Goal: Complete application form: Complete application form

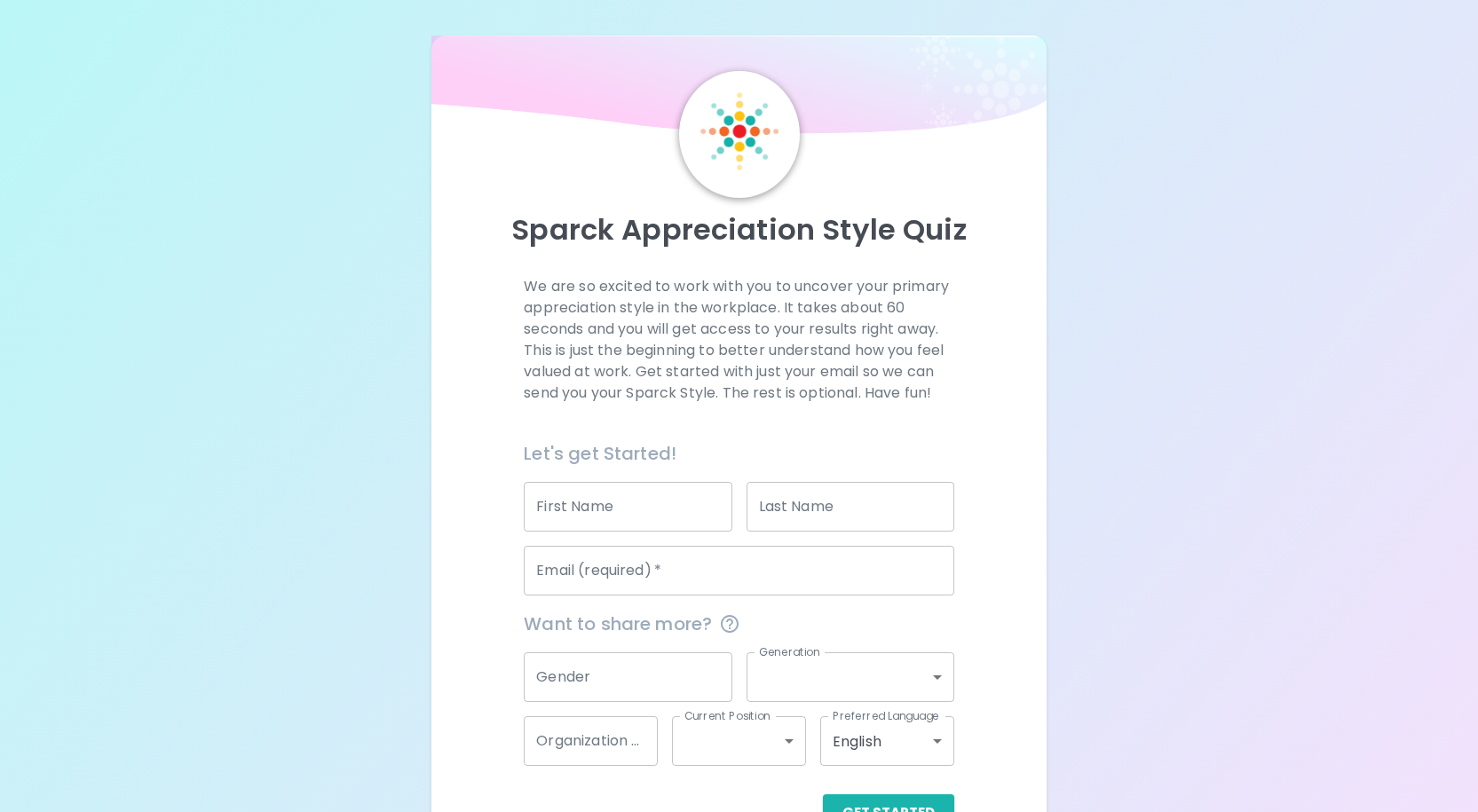
scroll to position [55, 0]
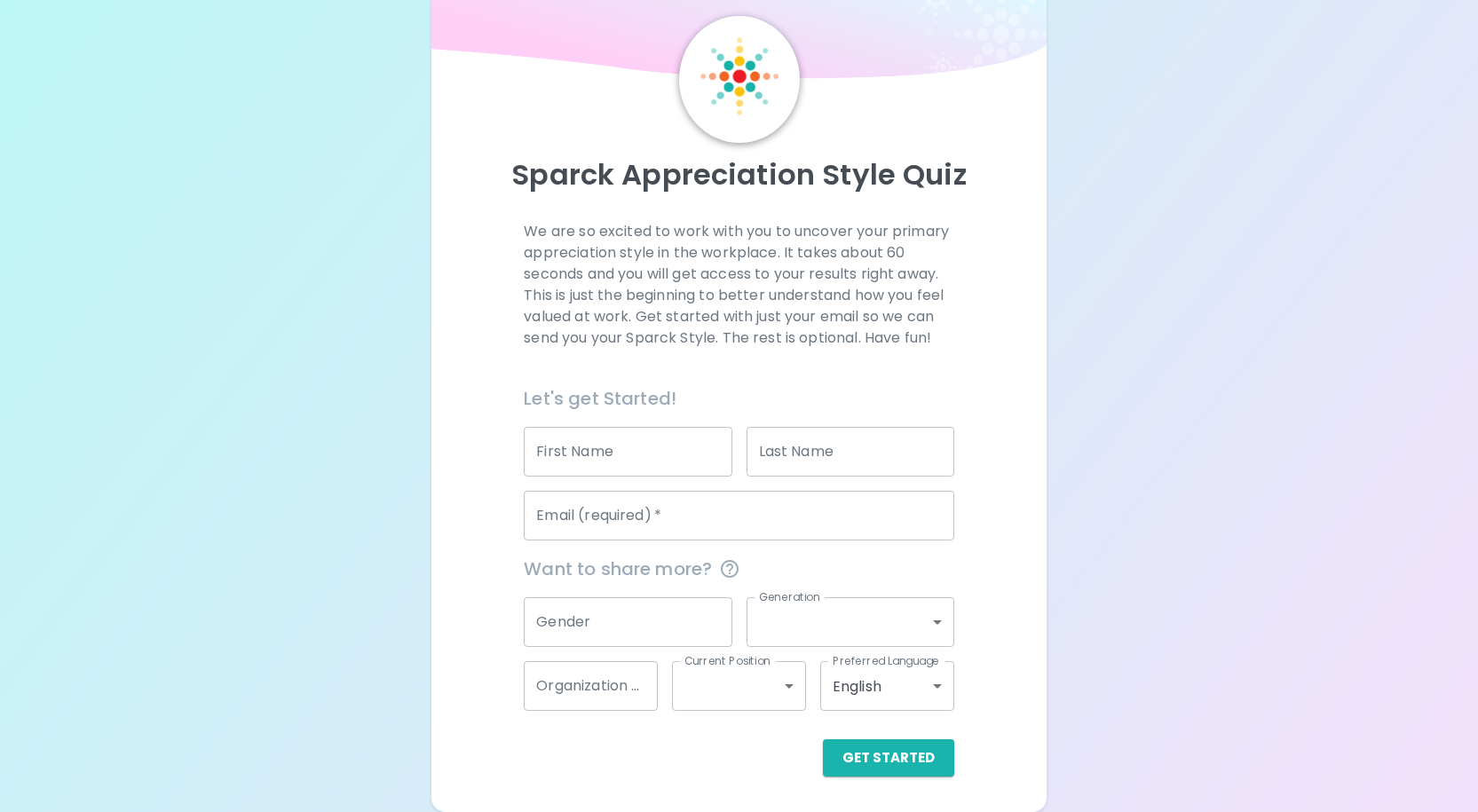
click at [567, 439] on input "First Name" at bounding box center [627, 451] width 208 height 49
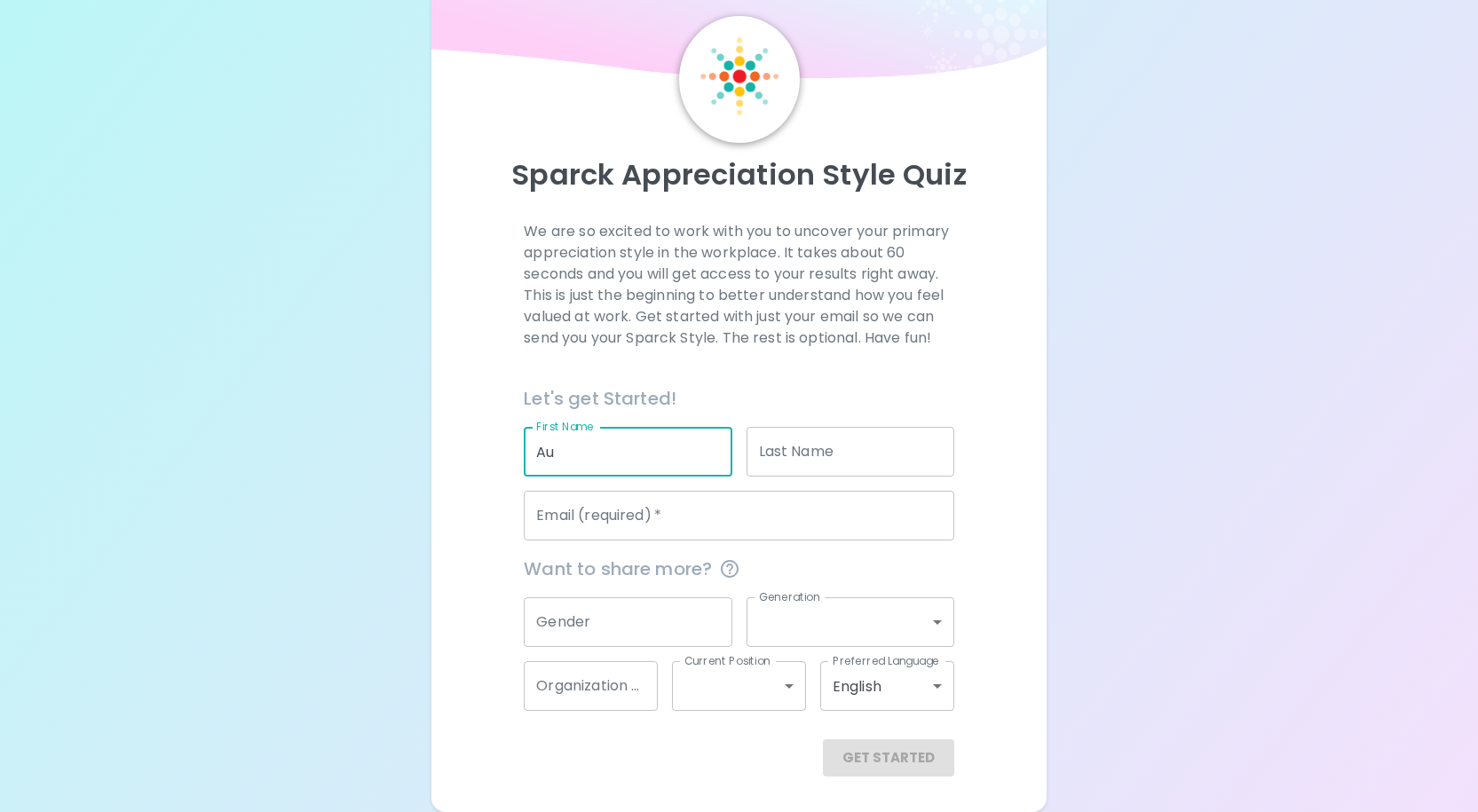
type input "A"
type input "Austin"
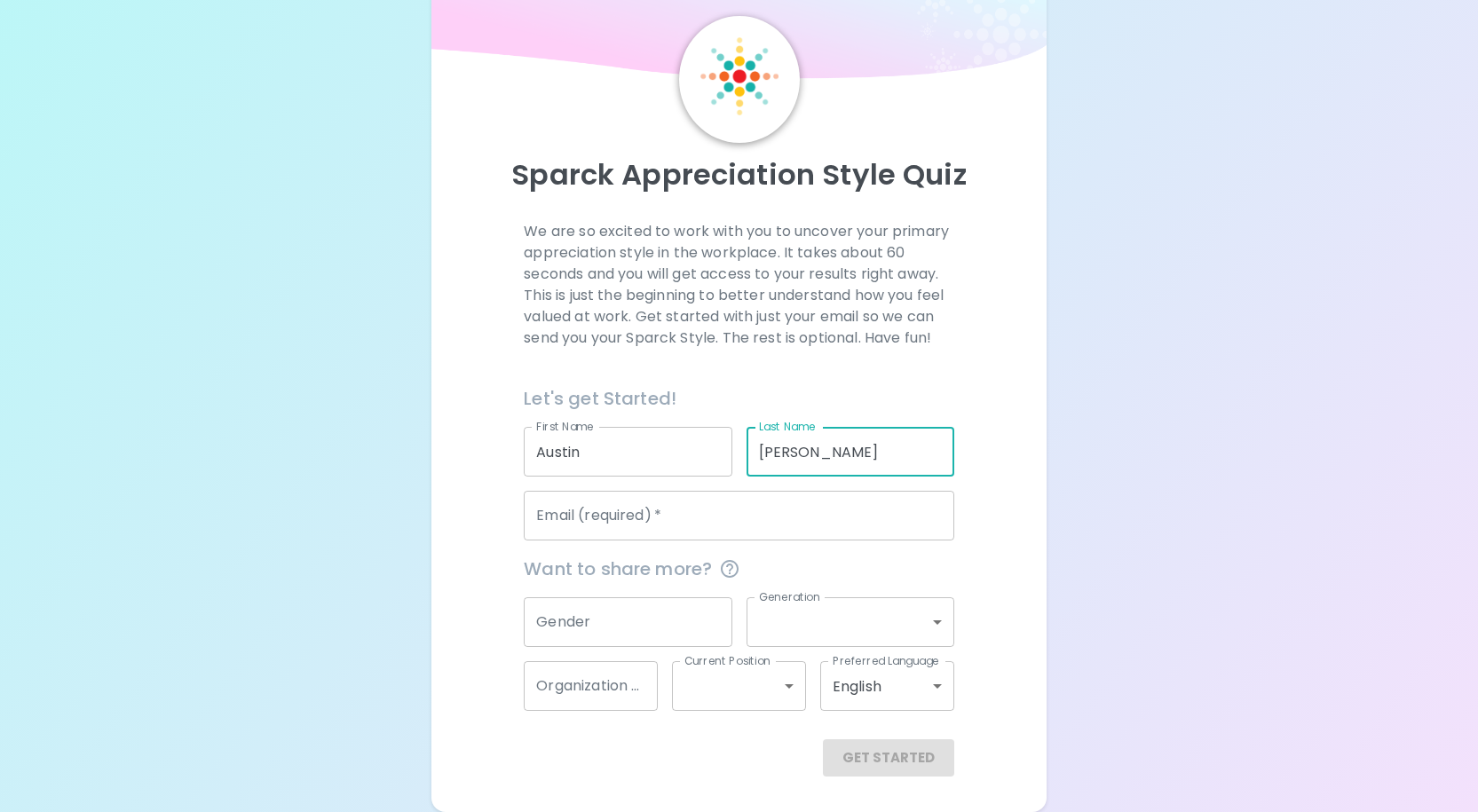
type input "[PERSON_NAME]"
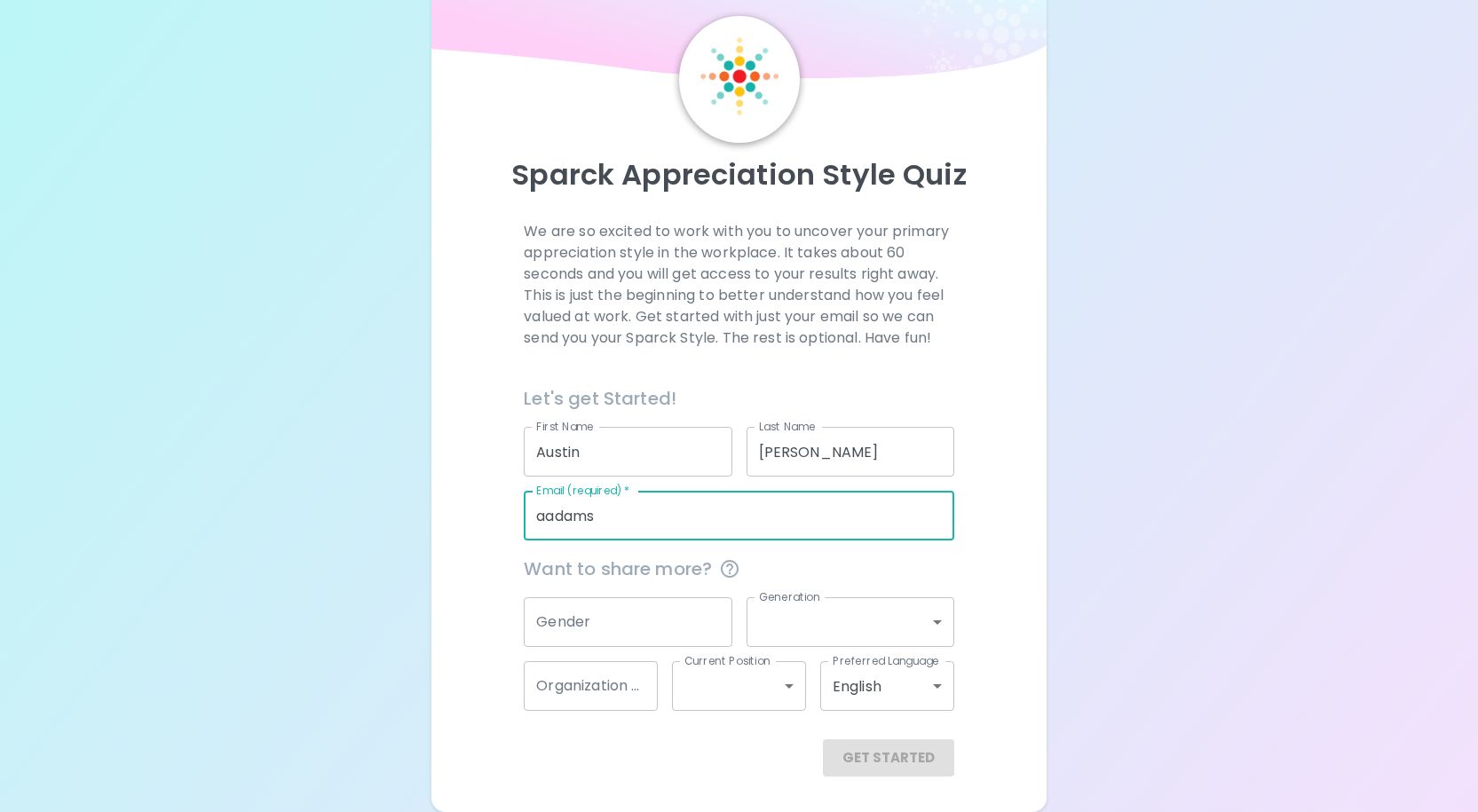
type input "[EMAIL_ADDRESS][DOMAIN_NAME]"
click at [877, 765] on button "Get Started" at bounding box center [889, 757] width 131 height 37
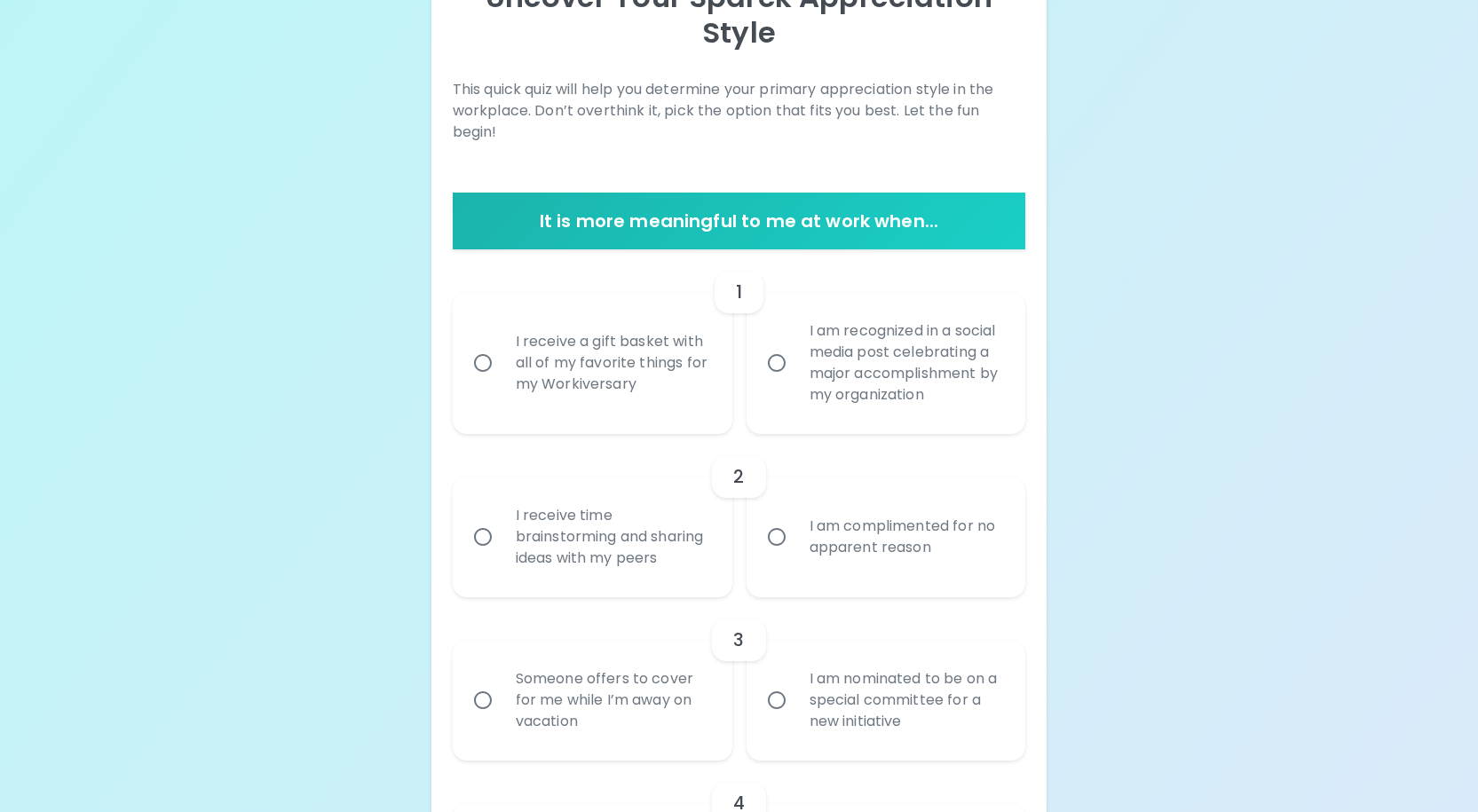
scroll to position [322, 0]
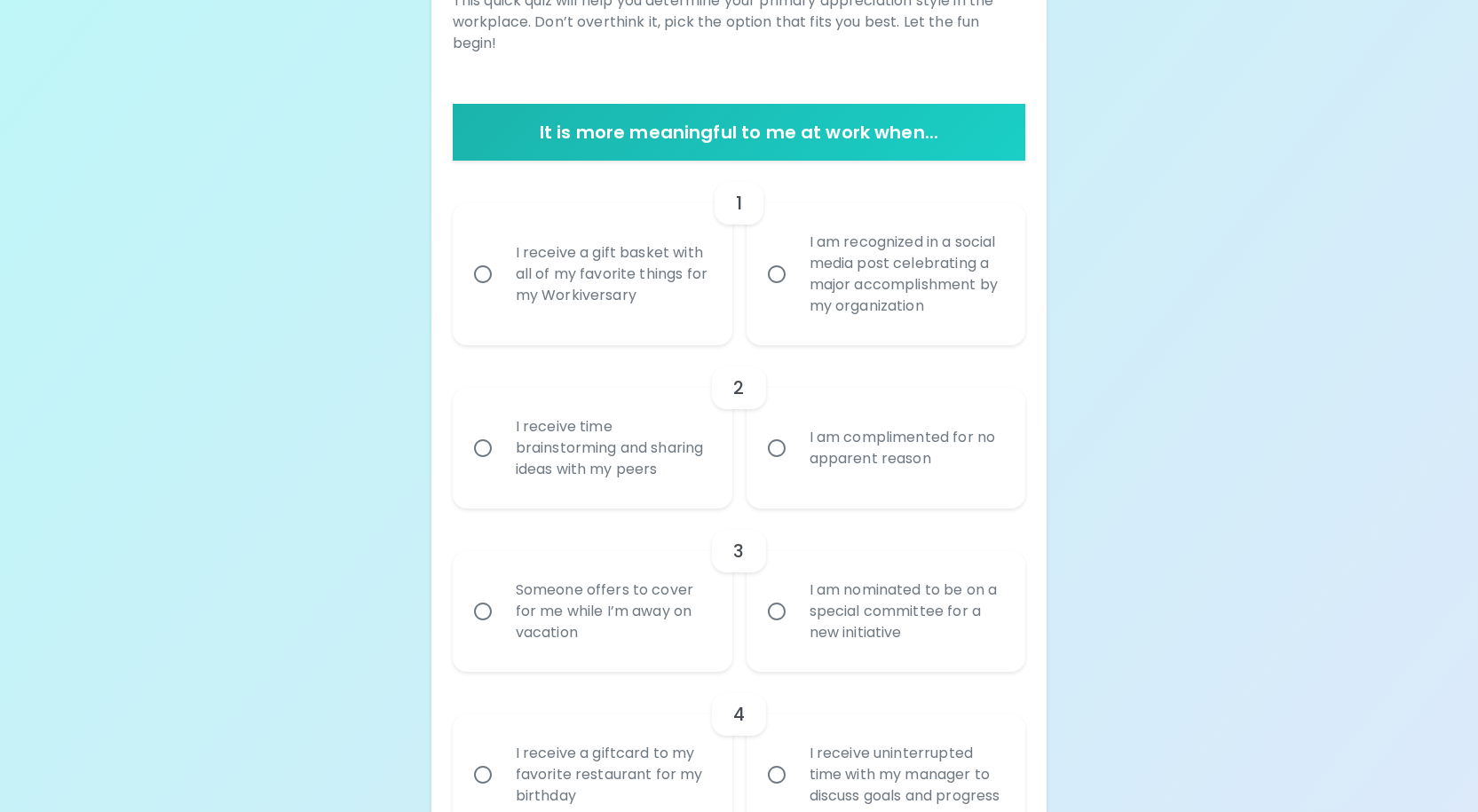
click at [488, 255] on input "I receive a gift basket with all of my favorite things for my Workiversary" at bounding box center [482, 273] width 37 height 37
radio input "true"
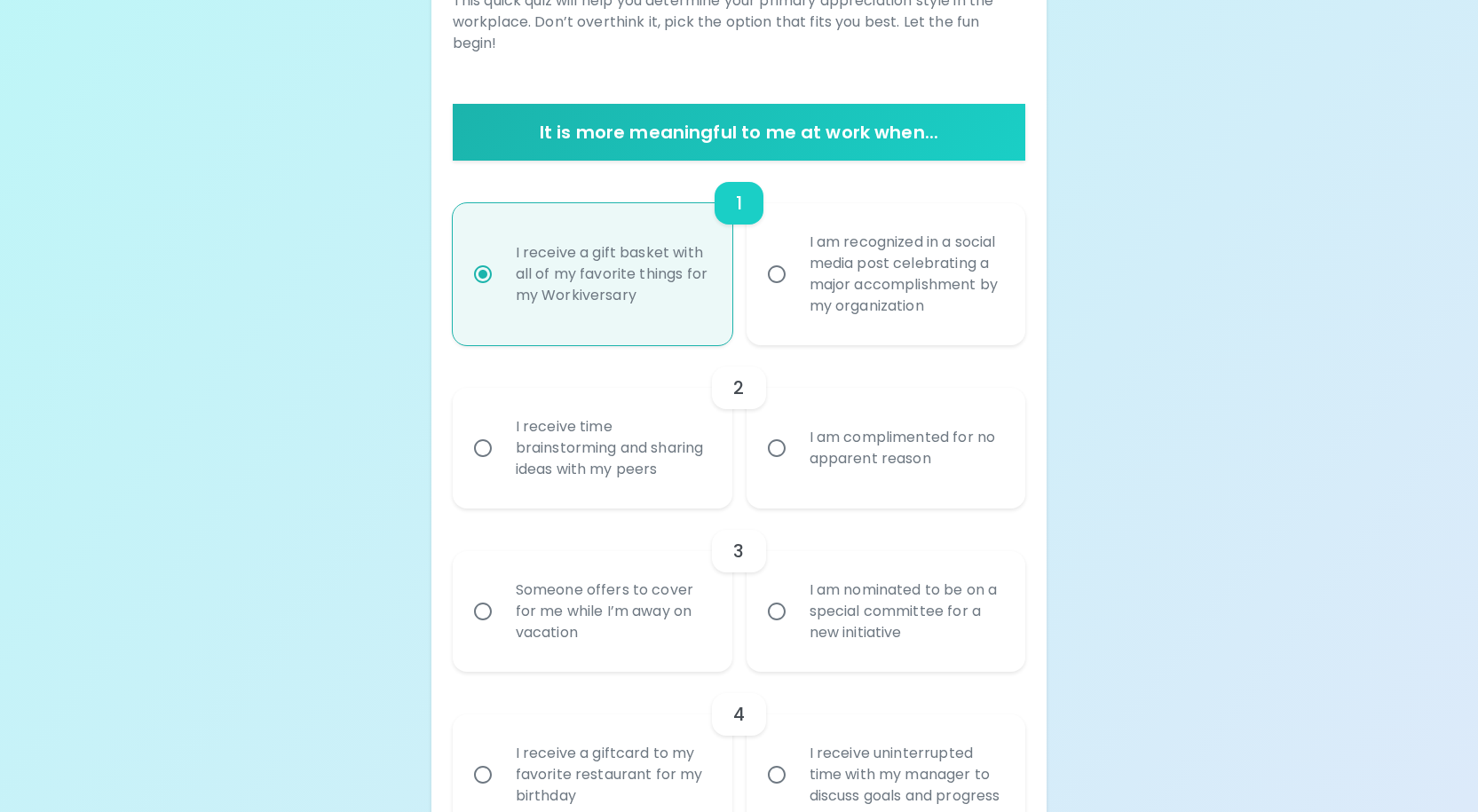
scroll to position [463, 0]
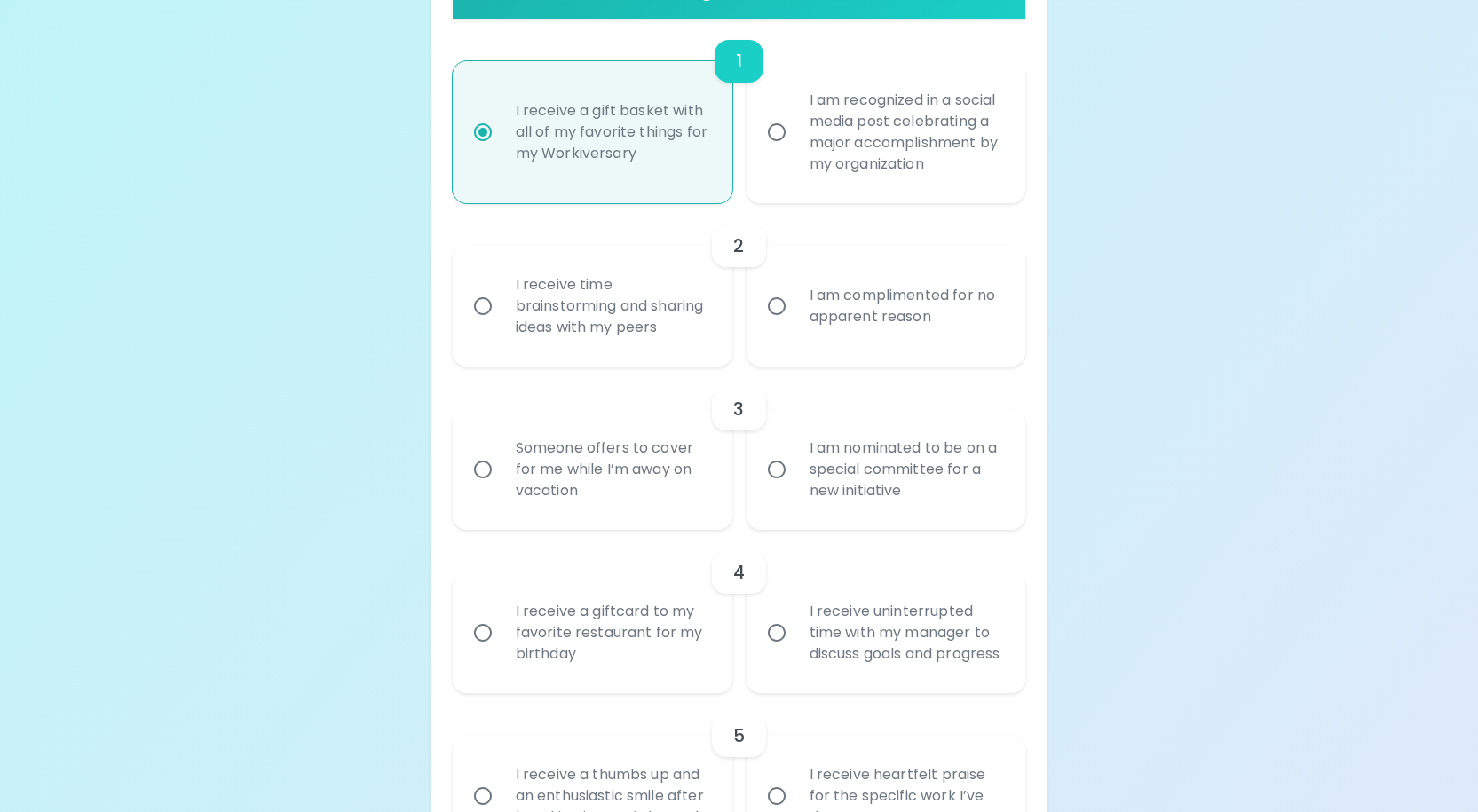
click at [528, 313] on div "I receive time brainstorming and sharing ideas with my peers" at bounding box center [612, 306] width 221 height 107
click at [501, 313] on input "I receive time brainstorming and sharing ideas with my peers" at bounding box center [482, 305] width 37 height 37
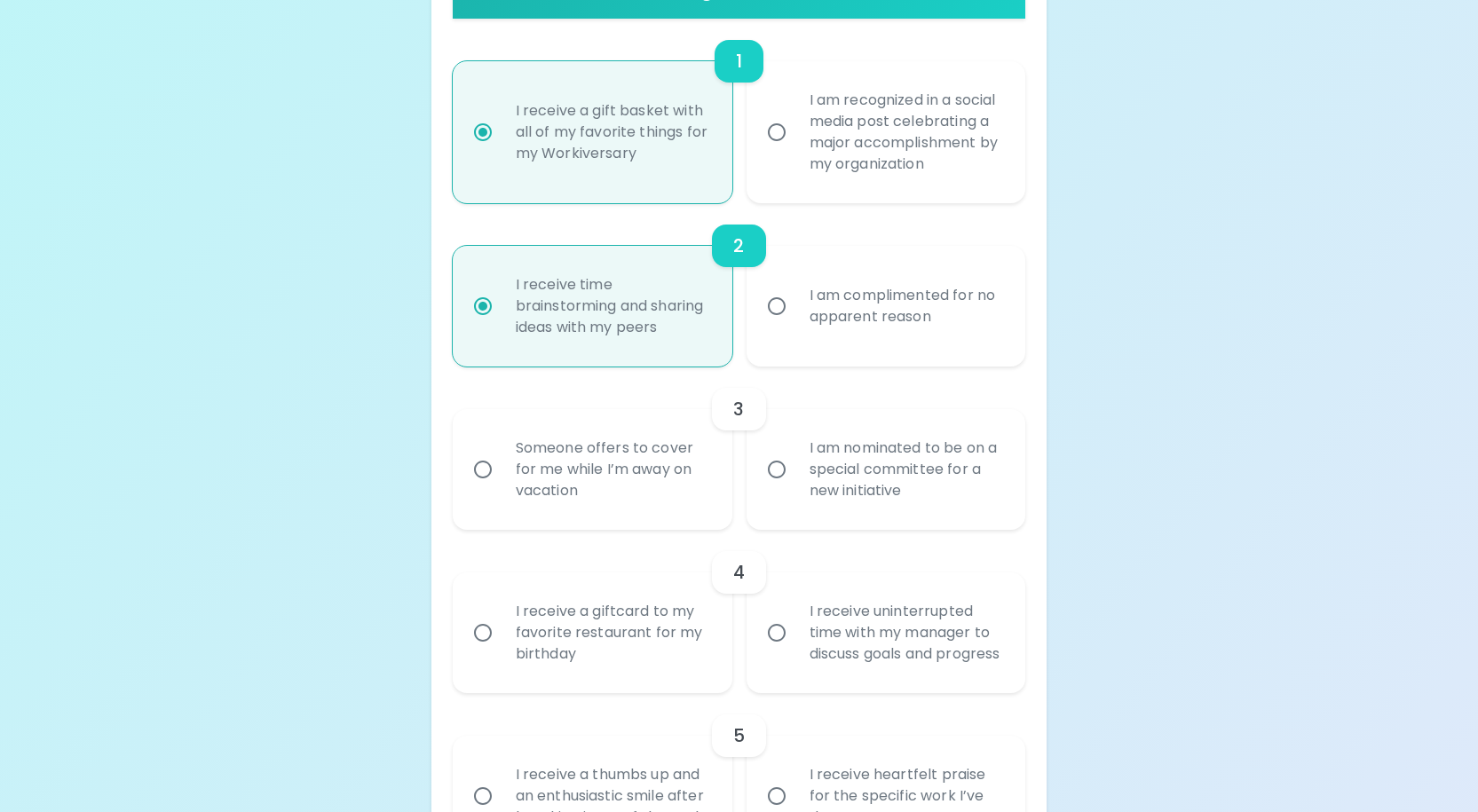
scroll to position [605, 0]
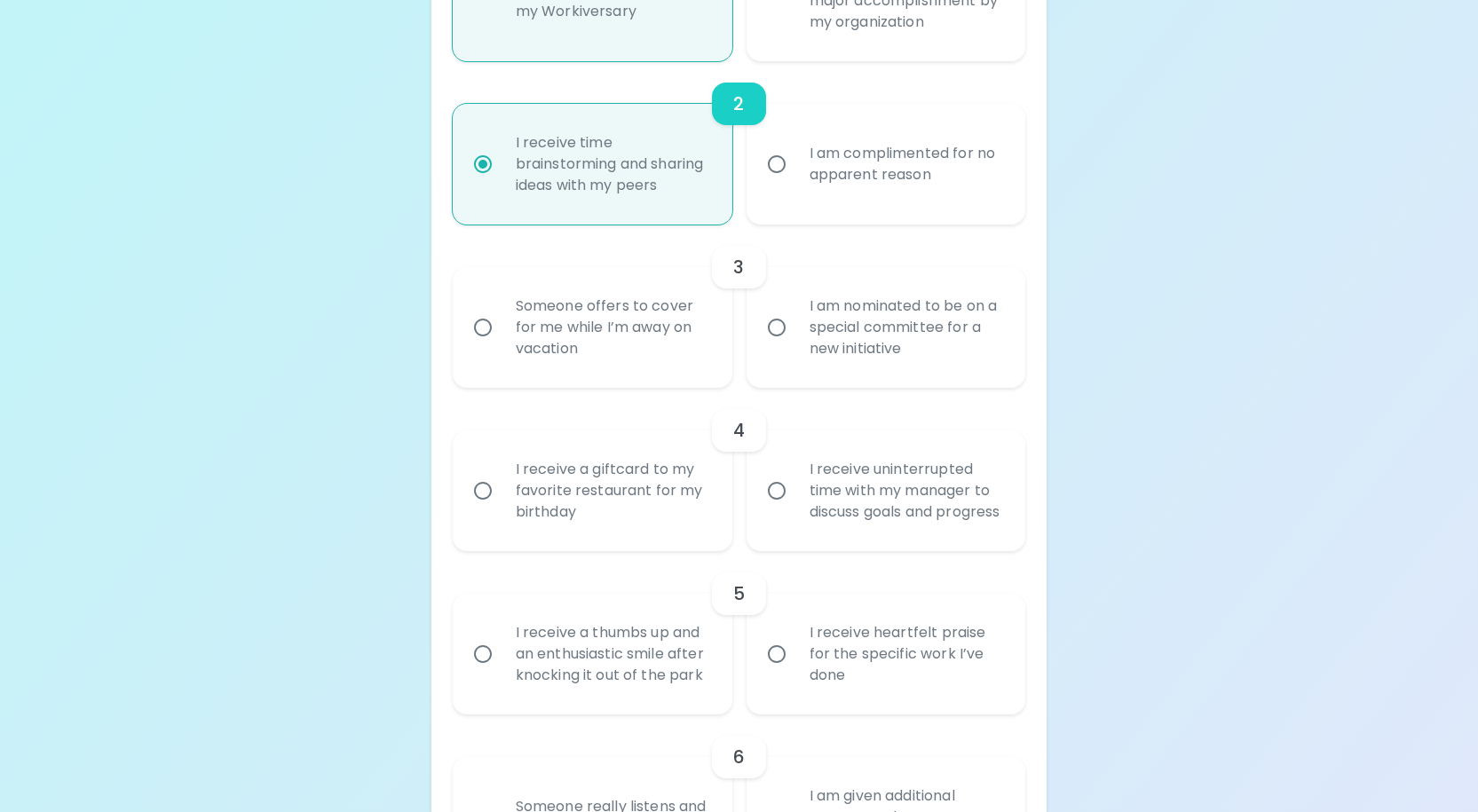
radio input "true"
click at [501, 372] on div "Someone offers to cover for me while I’m away on vacation" at bounding box center [612, 327] width 221 height 107
click at [500, 346] on input "Someone offers to cover for me while I’m away on vacation" at bounding box center [482, 327] width 37 height 37
radio input "false"
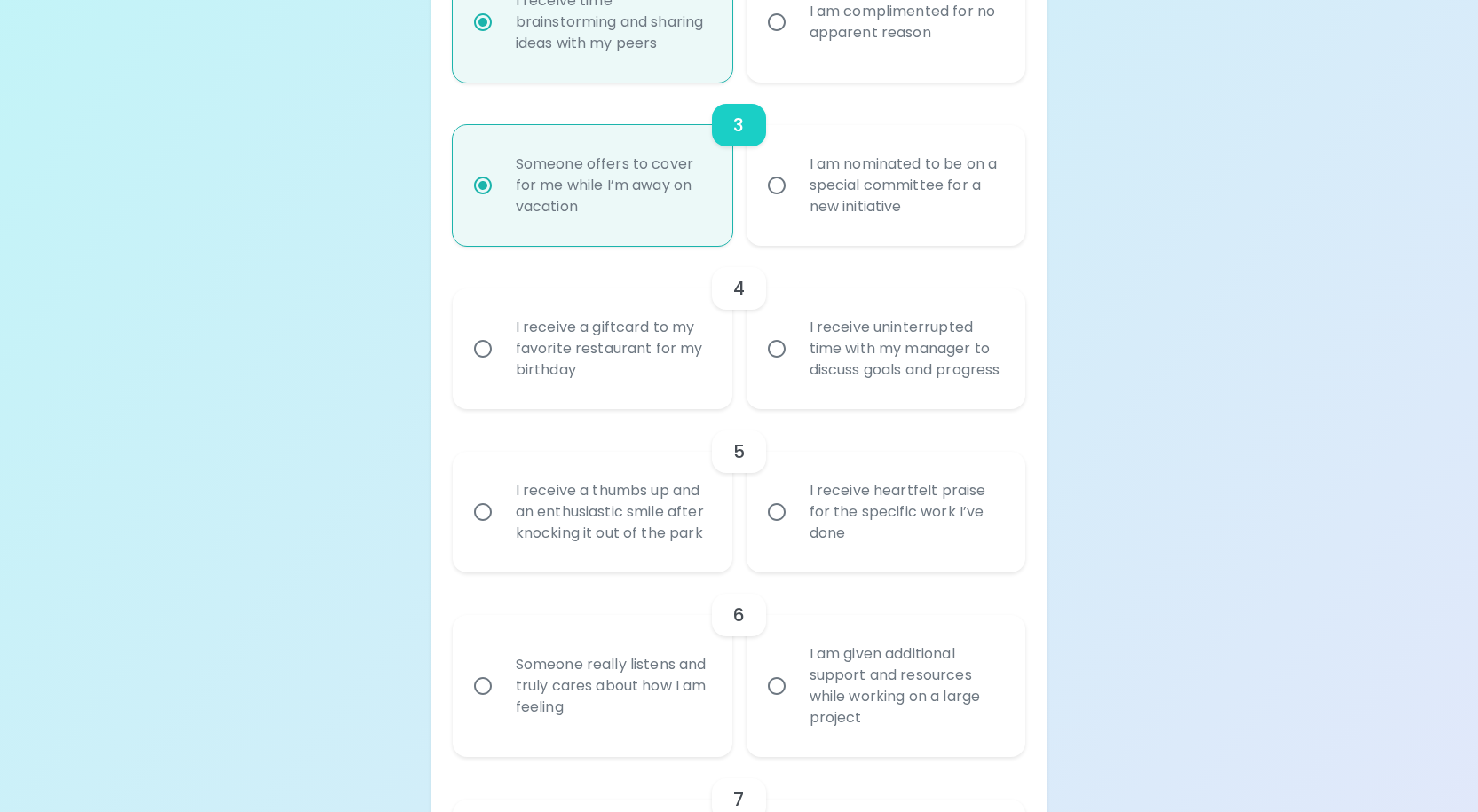
radio input "true"
click at [625, 392] on div "I receive a giftcard to my favorite restaurant for my birthday" at bounding box center [612, 349] width 221 height 107
click at [501, 367] on input "I receive a giftcard to my favorite restaurant for my birthday" at bounding box center [482, 348] width 37 height 37
radio input "false"
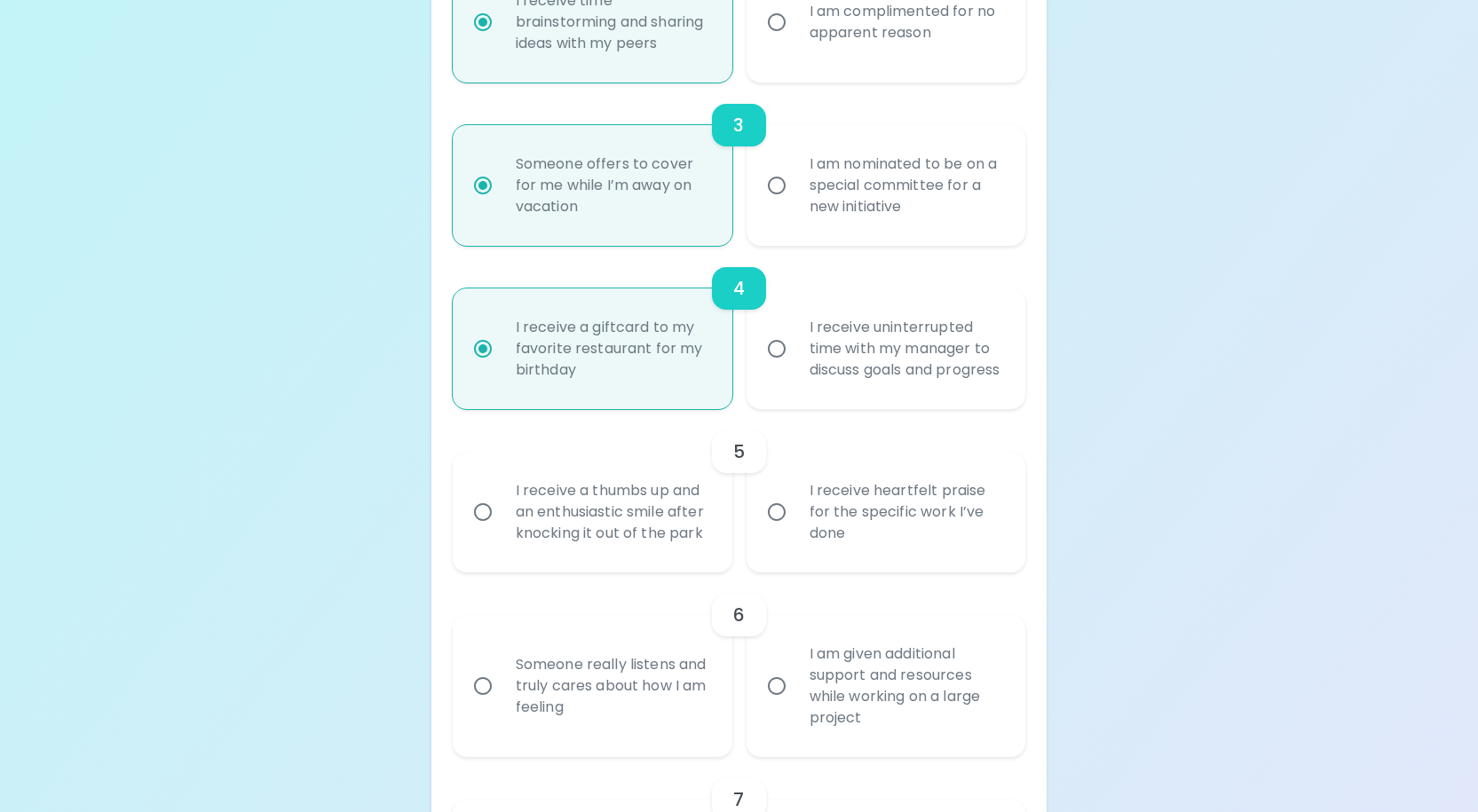
scroll to position [889, 0]
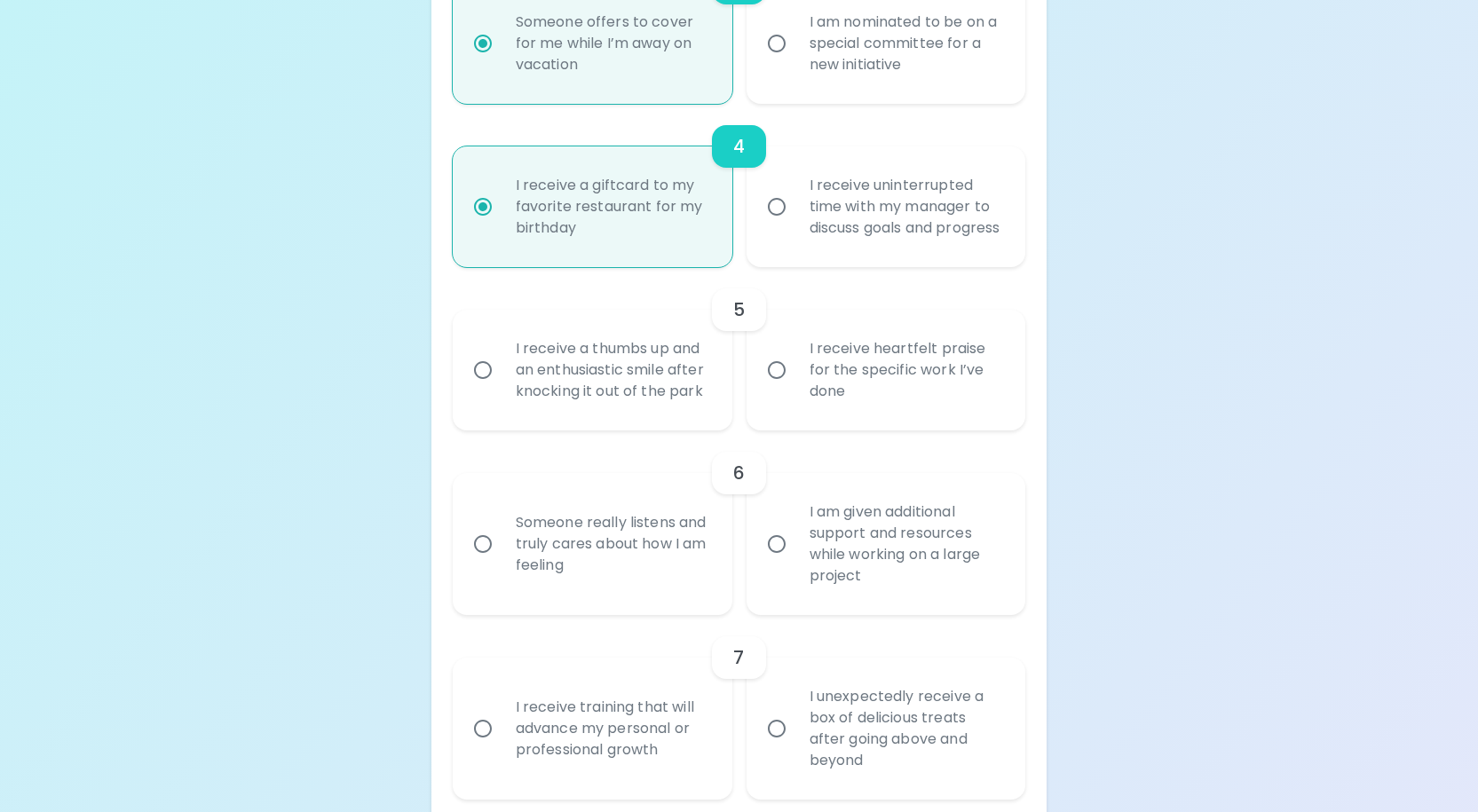
radio input "true"
click at [825, 395] on div "I receive heartfelt praise for the specific work I’ve done" at bounding box center [906, 370] width 221 height 107
click at [795, 389] on input "I receive heartfelt praise for the specific work I’ve done" at bounding box center [776, 369] width 37 height 37
radio input "false"
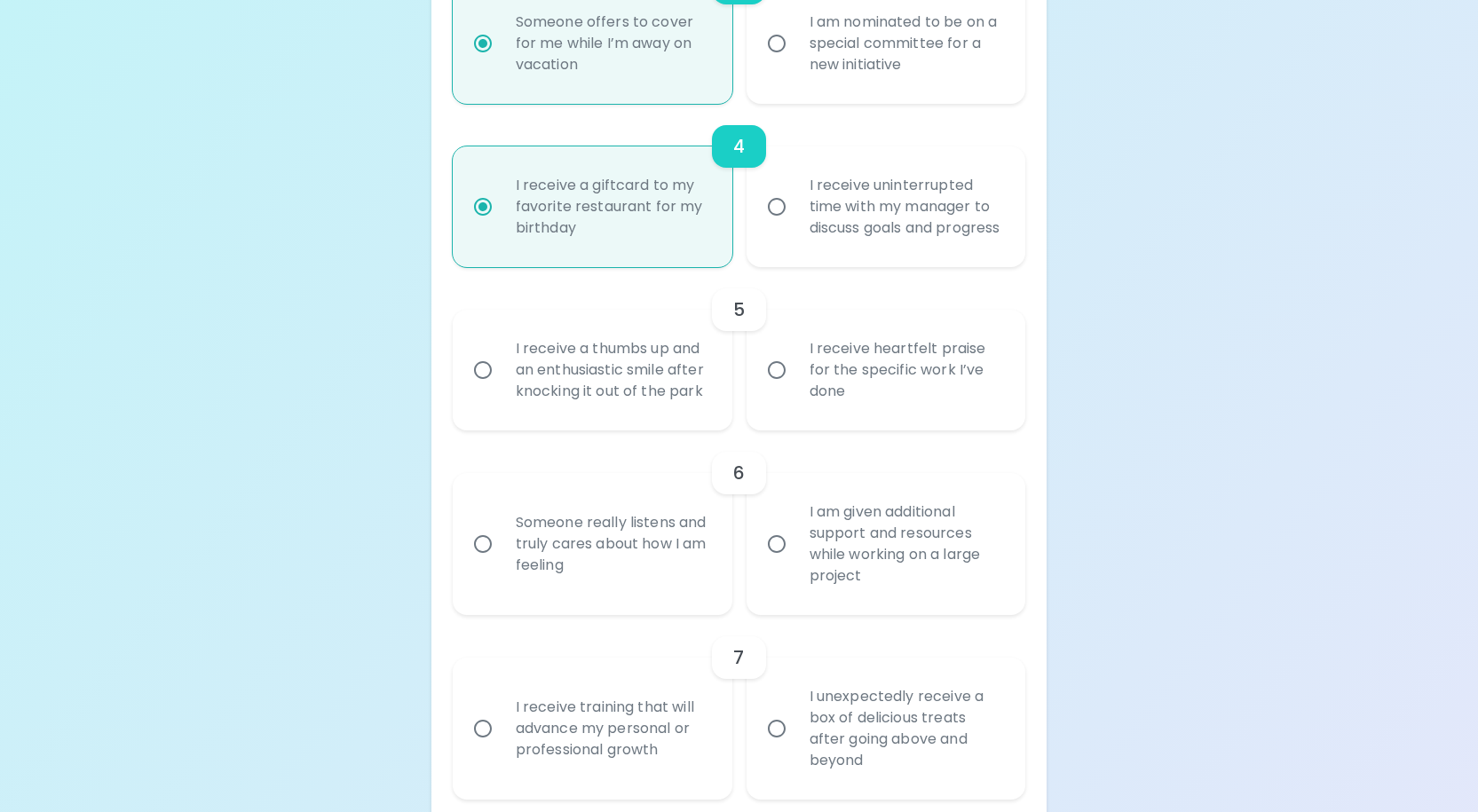
radio input "false"
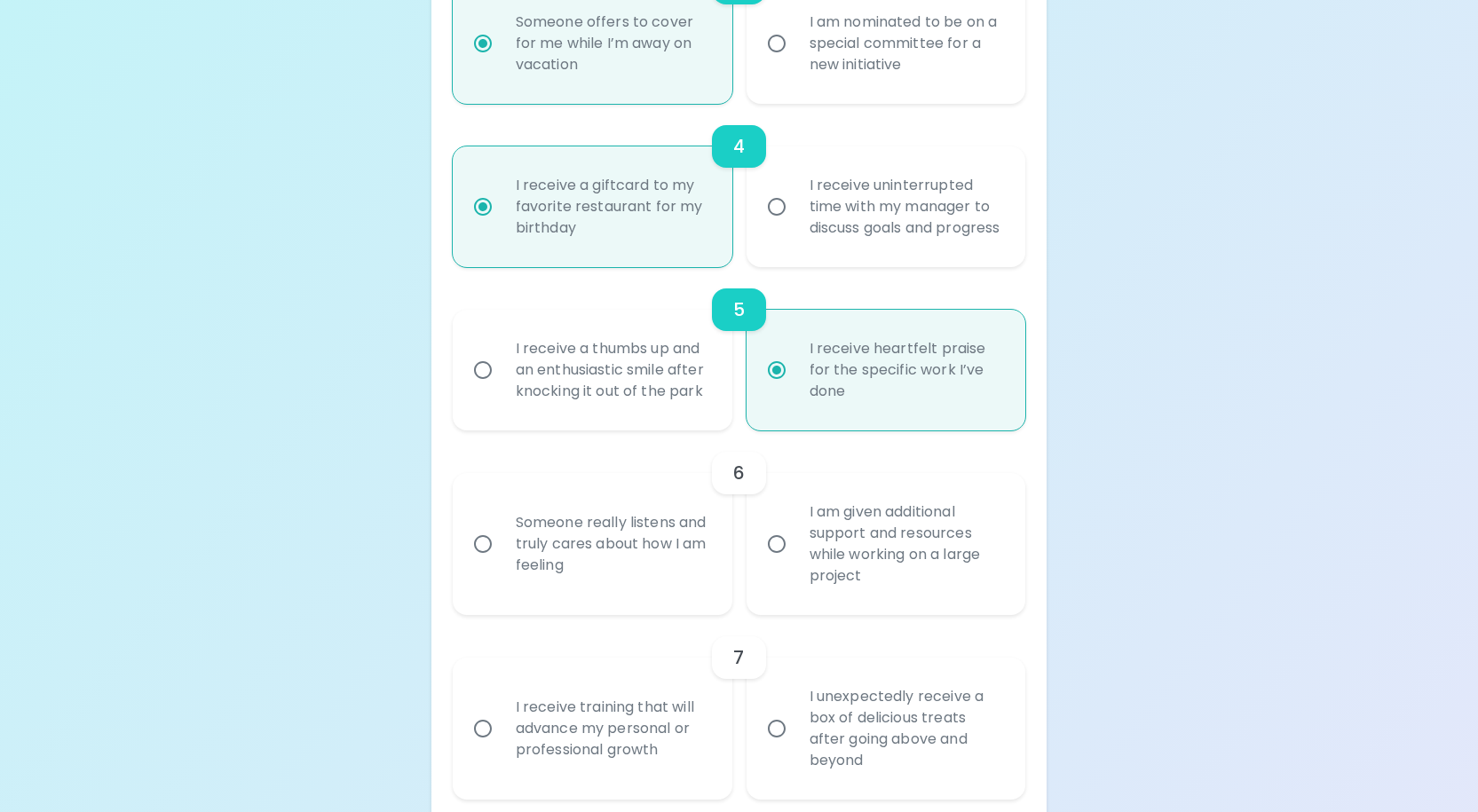
scroll to position [1031, 0]
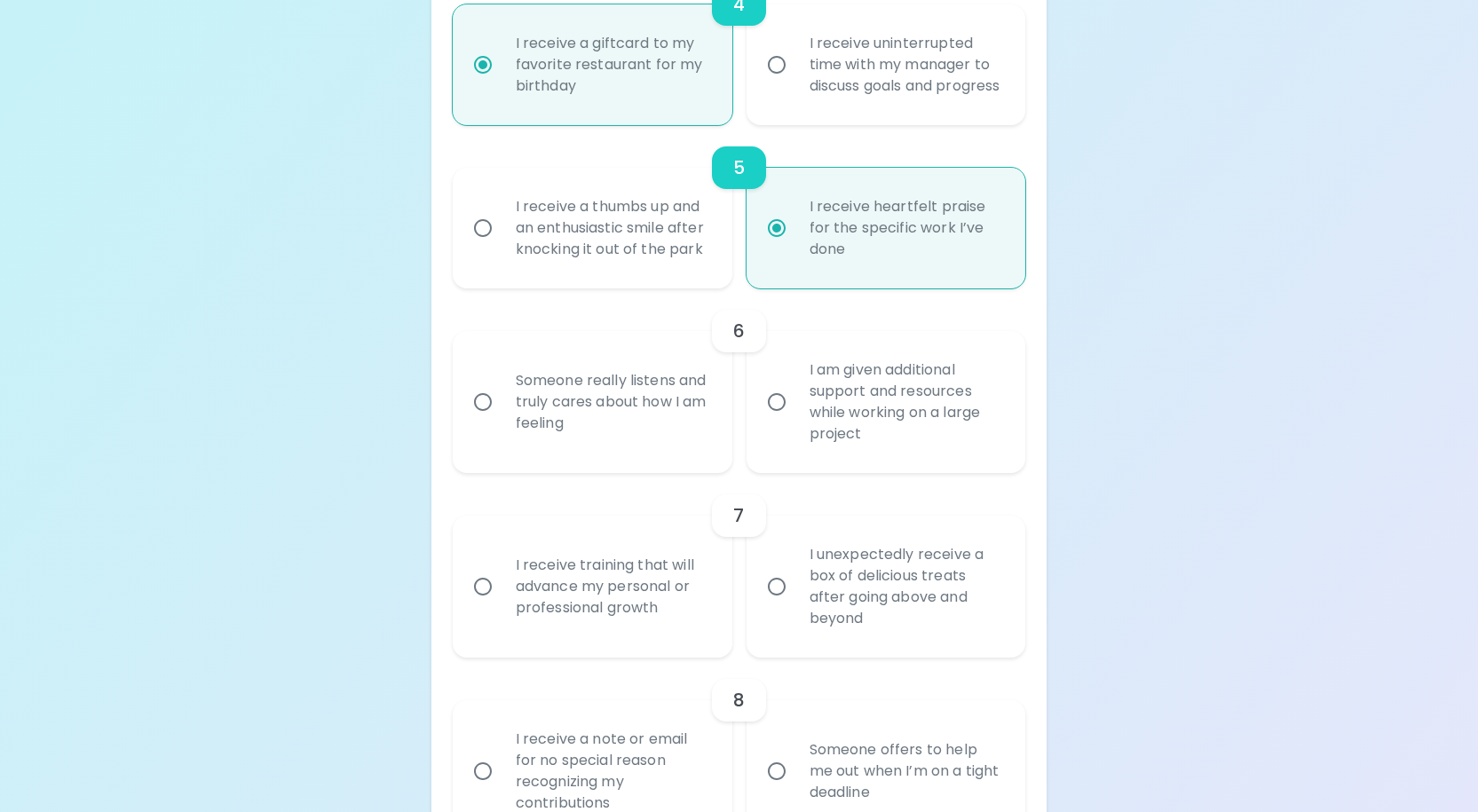
radio input "true"
click at [888, 453] on div "I am given additional support and resources while working on a large project" at bounding box center [906, 402] width 221 height 128
click at [795, 420] on input "I am given additional support and resources while working on a large project" at bounding box center [776, 402] width 37 height 37
radio input "false"
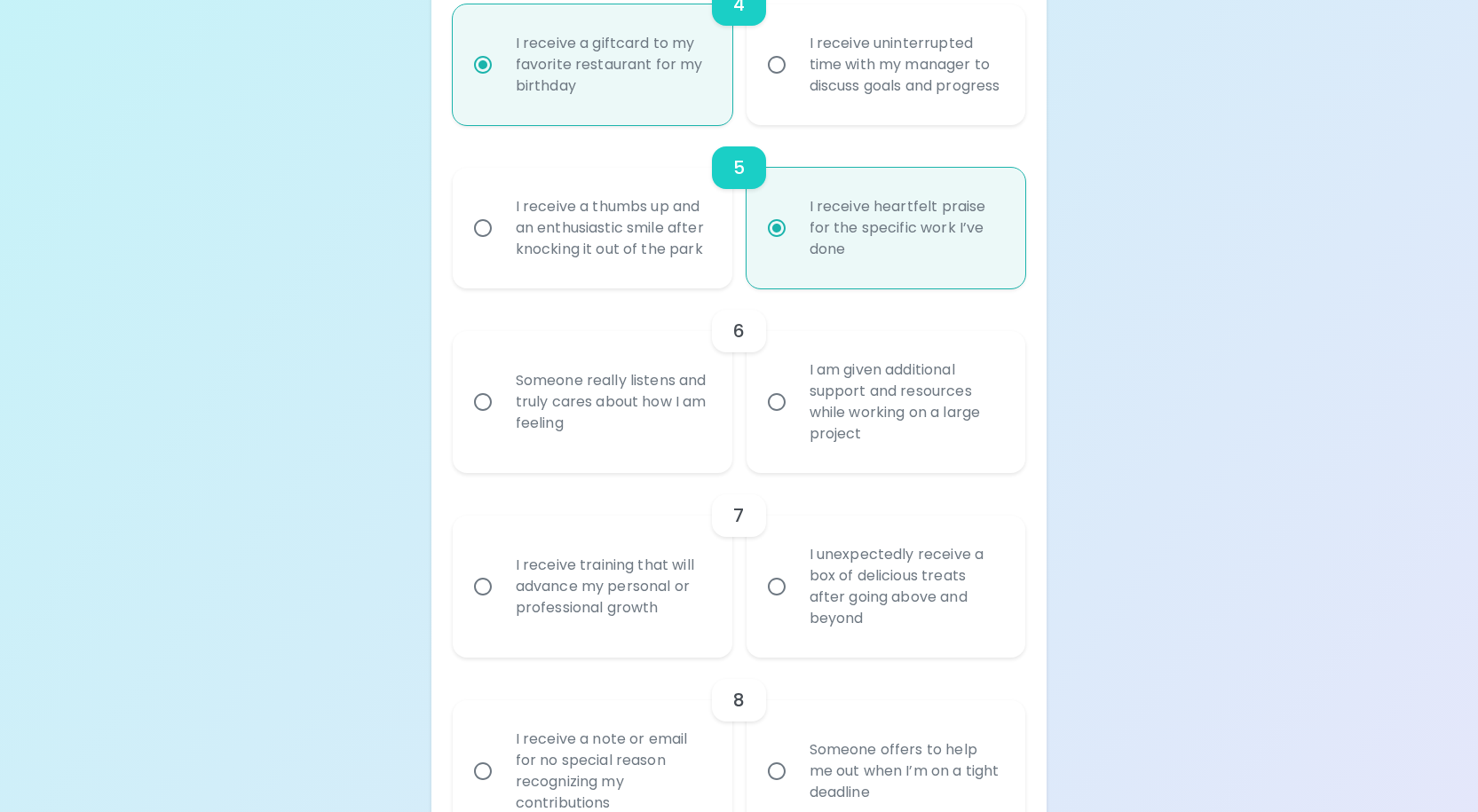
radio input "false"
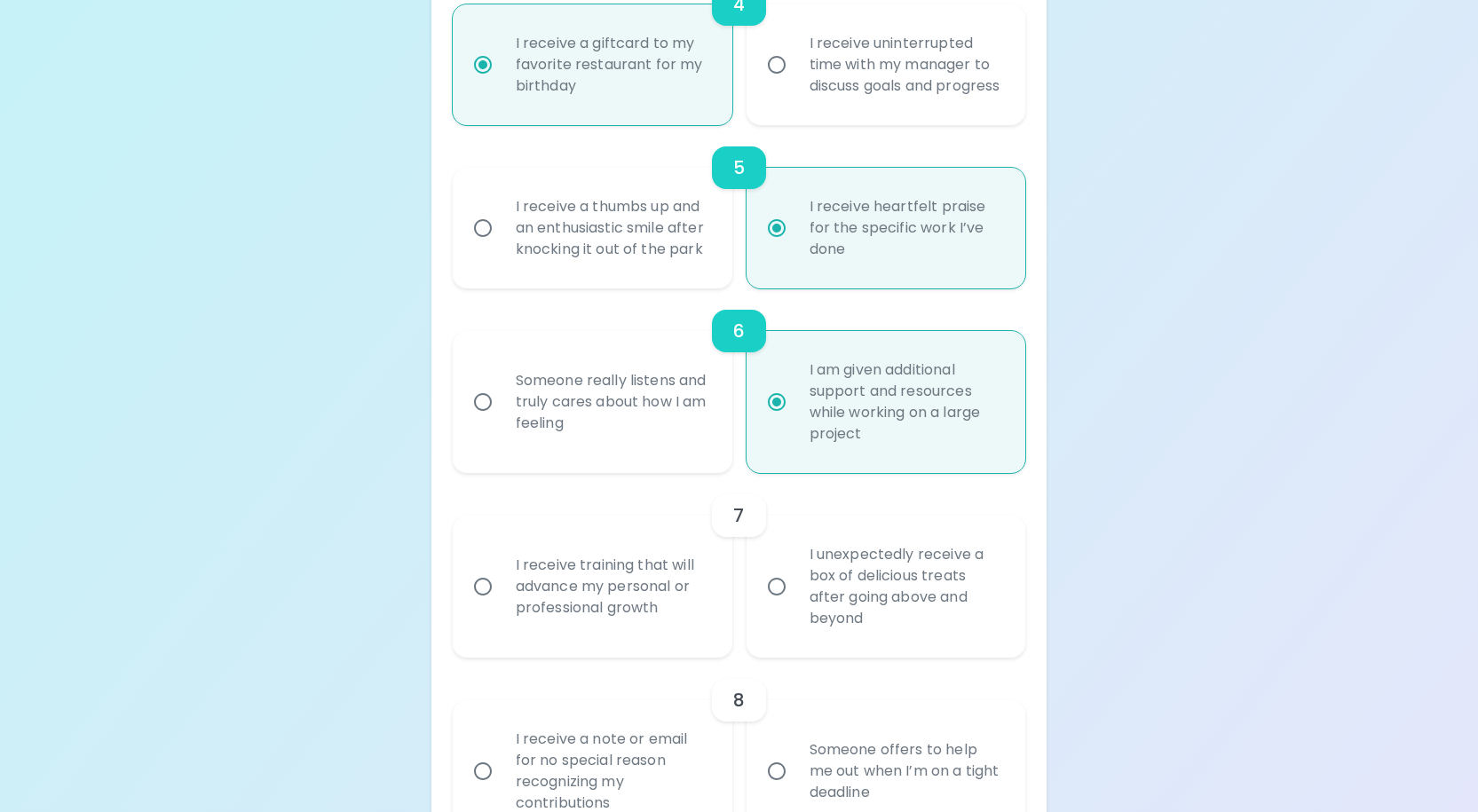
scroll to position [1173, 0]
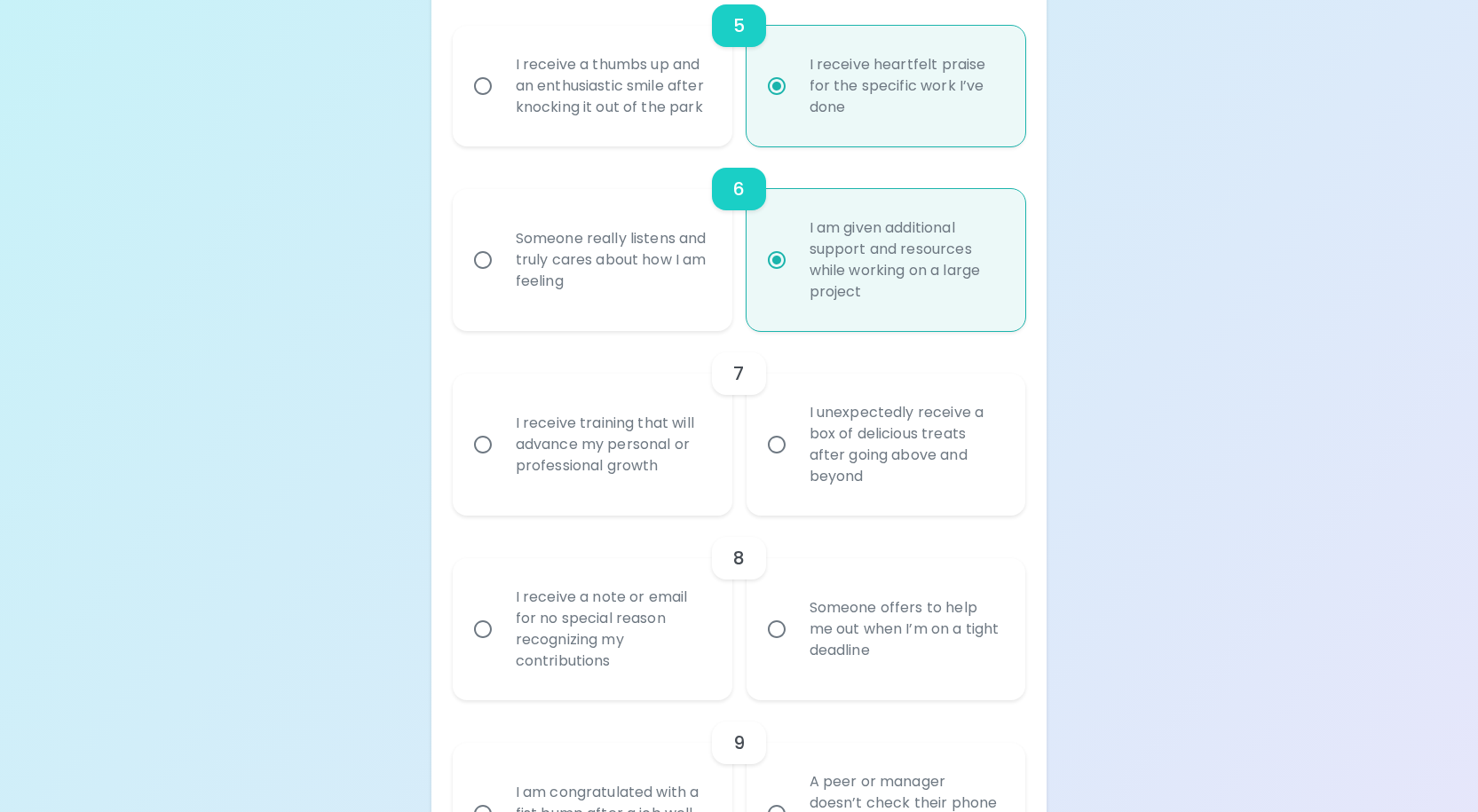
radio input "true"
click at [585, 498] on div "I receive training that will advance my personal or professional growth" at bounding box center [612, 445] width 221 height 107
click at [501, 463] on input "I receive training that will advance my personal or professional growth" at bounding box center [482, 444] width 37 height 37
radio input "false"
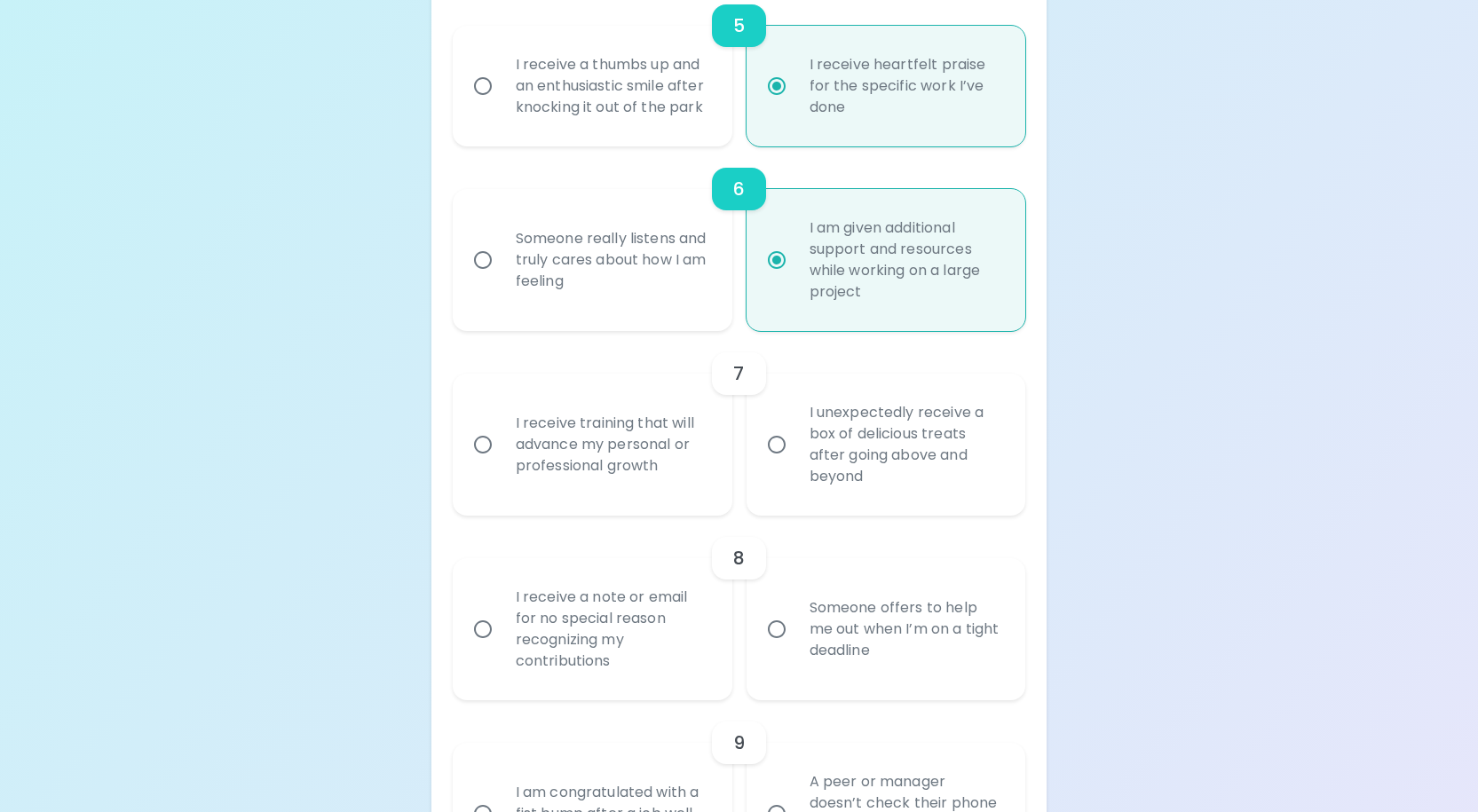
radio input "false"
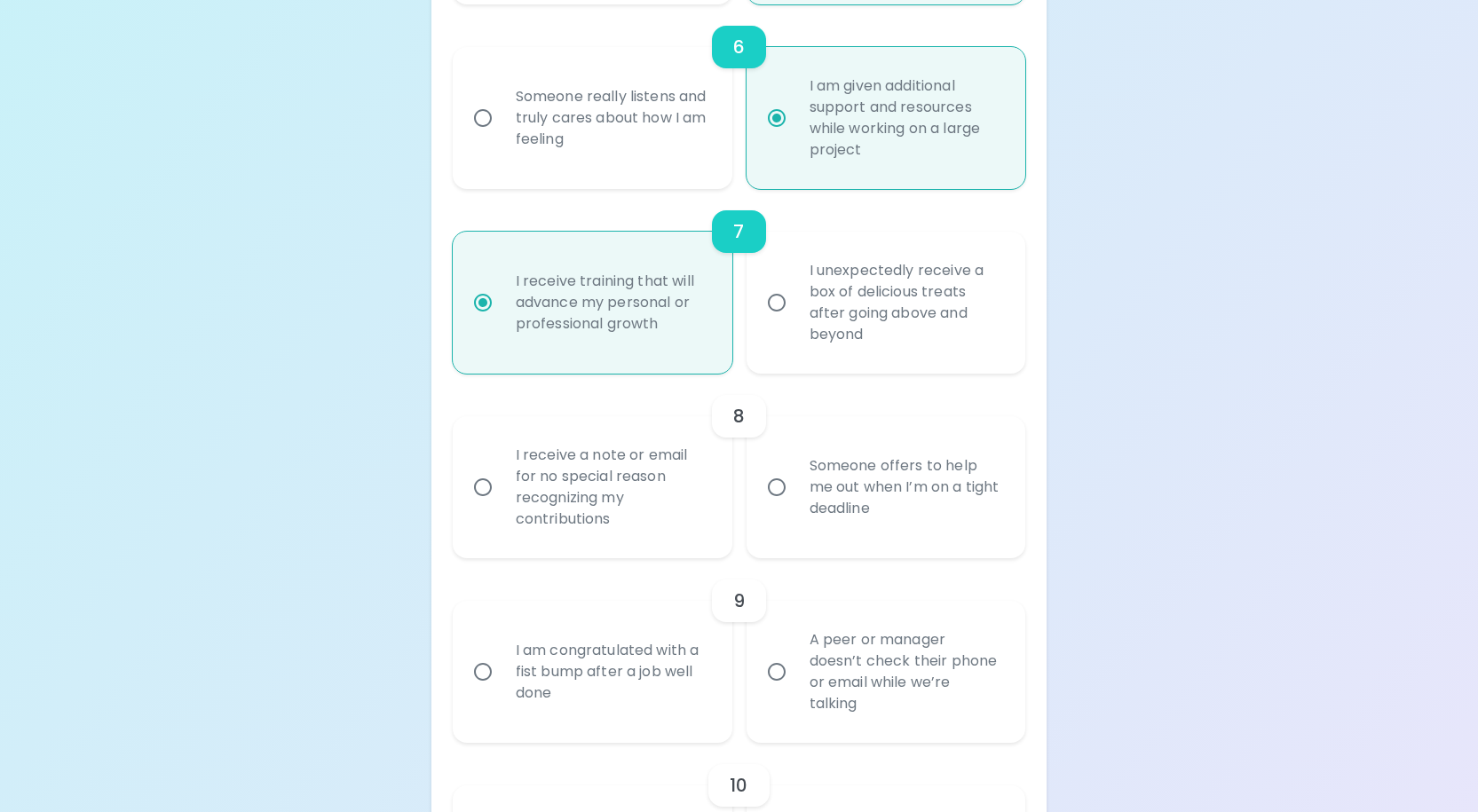
radio input "true"
click at [830, 541] on div "Someone offers to help me out when I’m on a tight deadline" at bounding box center [906, 487] width 221 height 107
click at [795, 506] on input "Someone offers to help me out when I’m on a tight deadline" at bounding box center [776, 487] width 37 height 37
radio input "false"
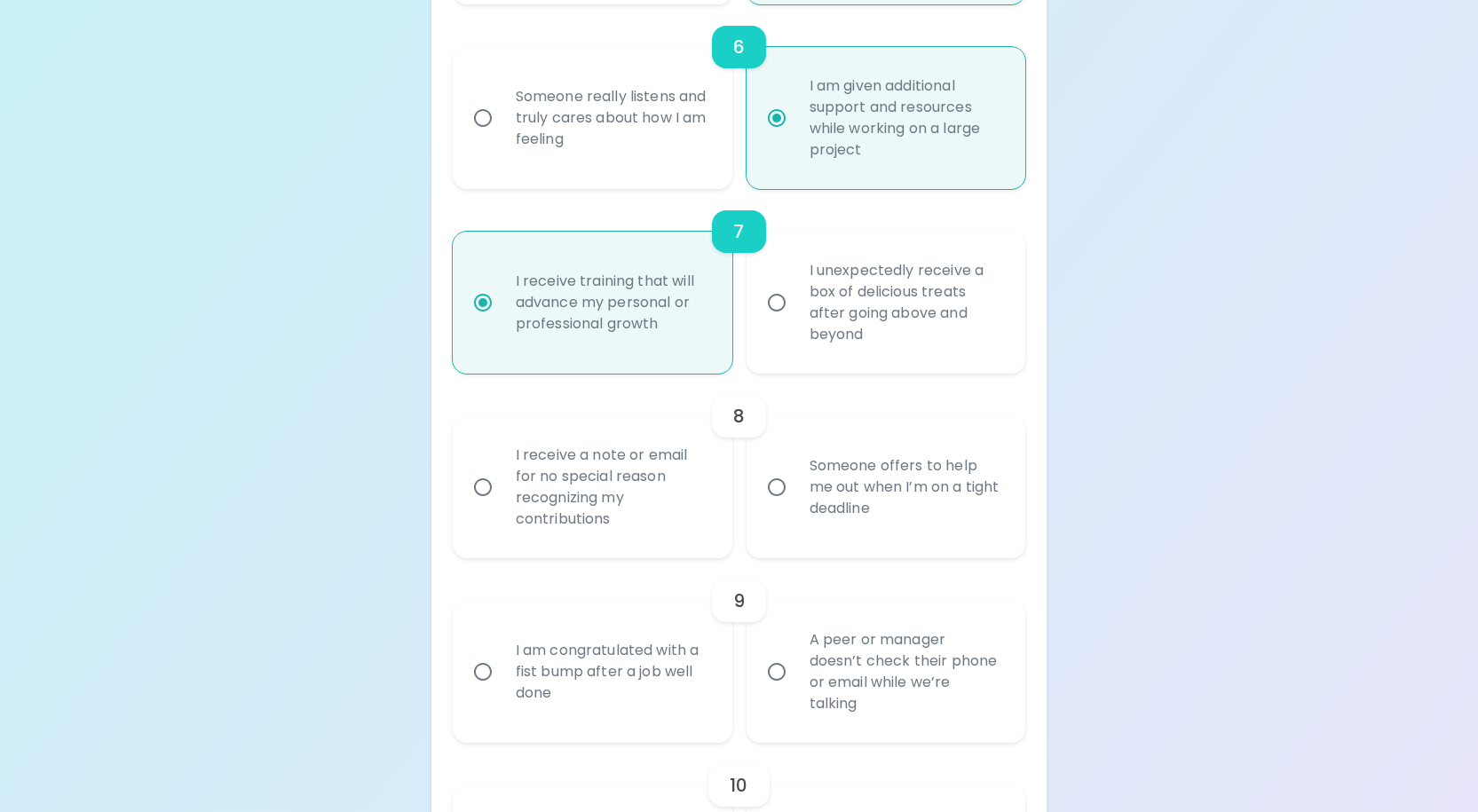
radio input "false"
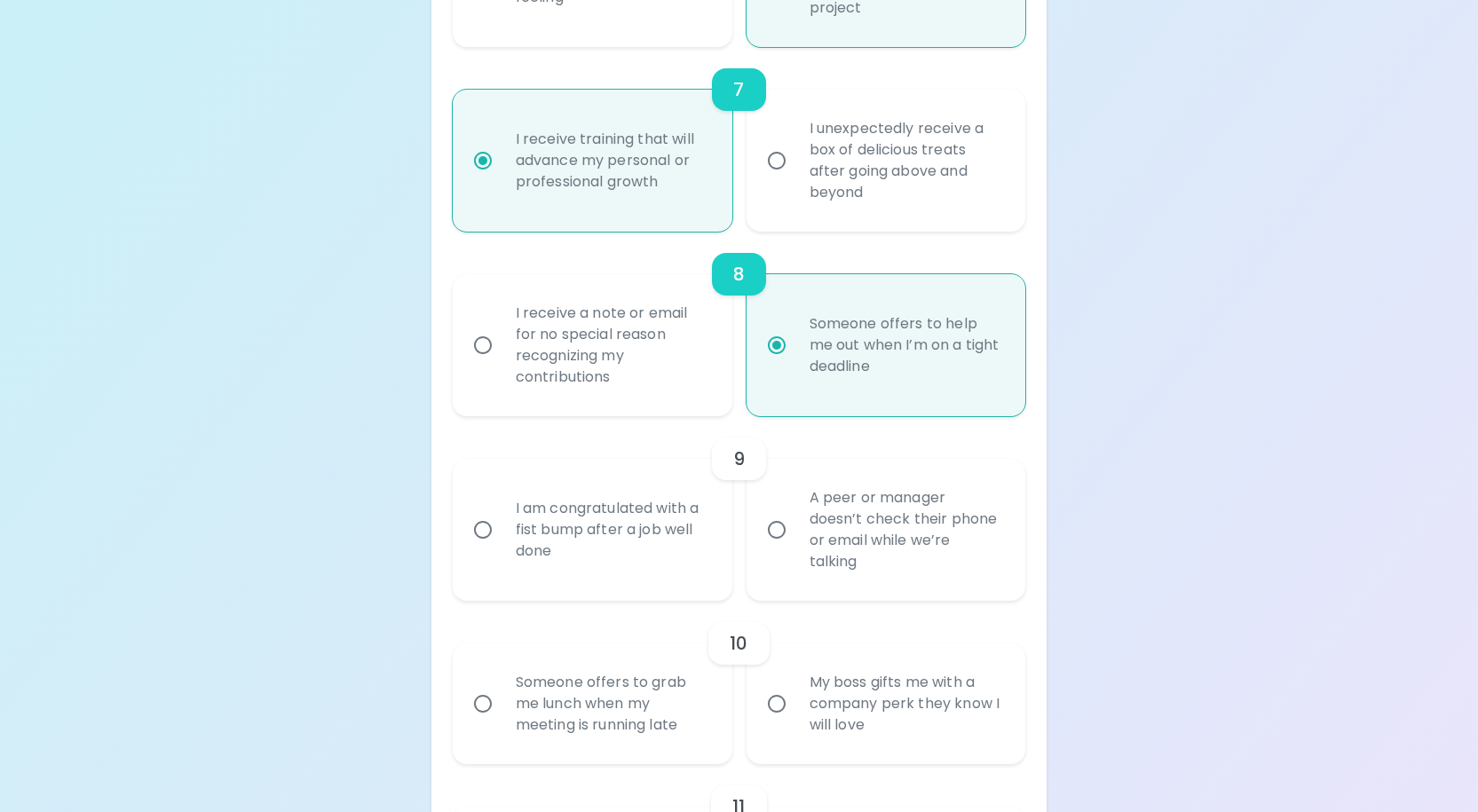
radio input "true"
click at [857, 594] on div "A peer or manager doesn’t check their phone or email while we’re talking" at bounding box center [906, 530] width 221 height 128
click at [795, 548] on input "A peer or manager doesn’t check their phone or email while we’re talking" at bounding box center [776, 529] width 37 height 37
radio input "false"
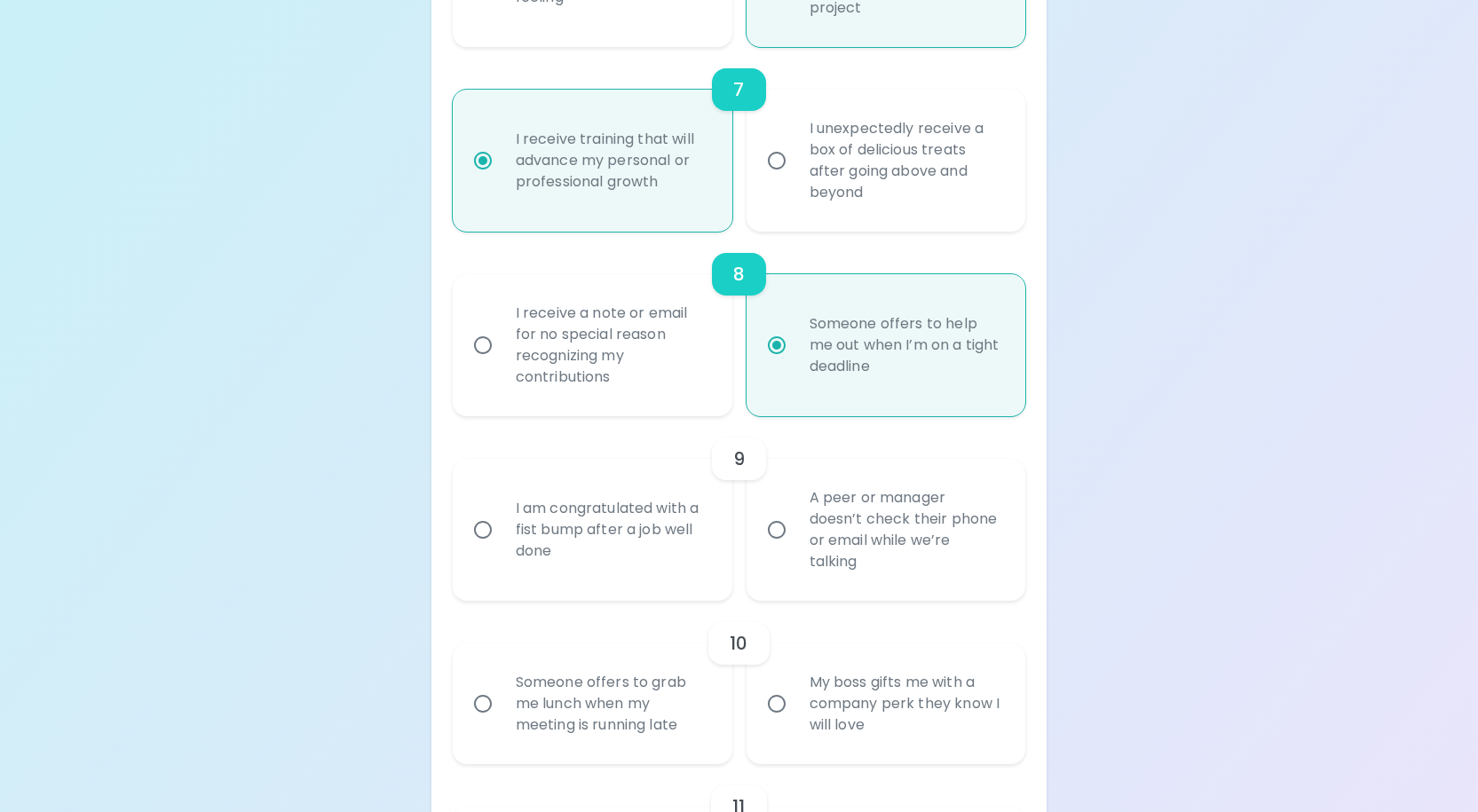
radio input "false"
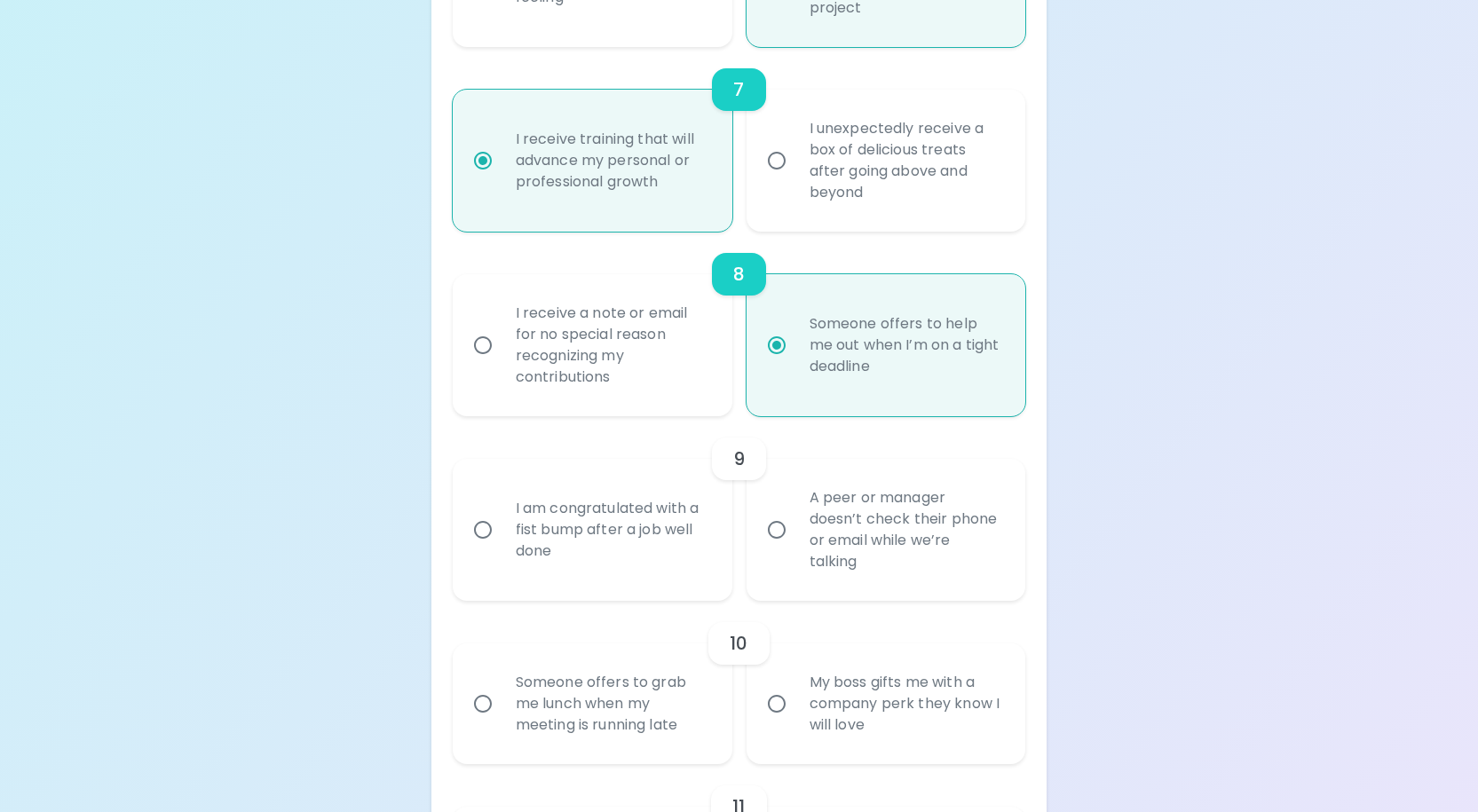
scroll to position [1599, 0]
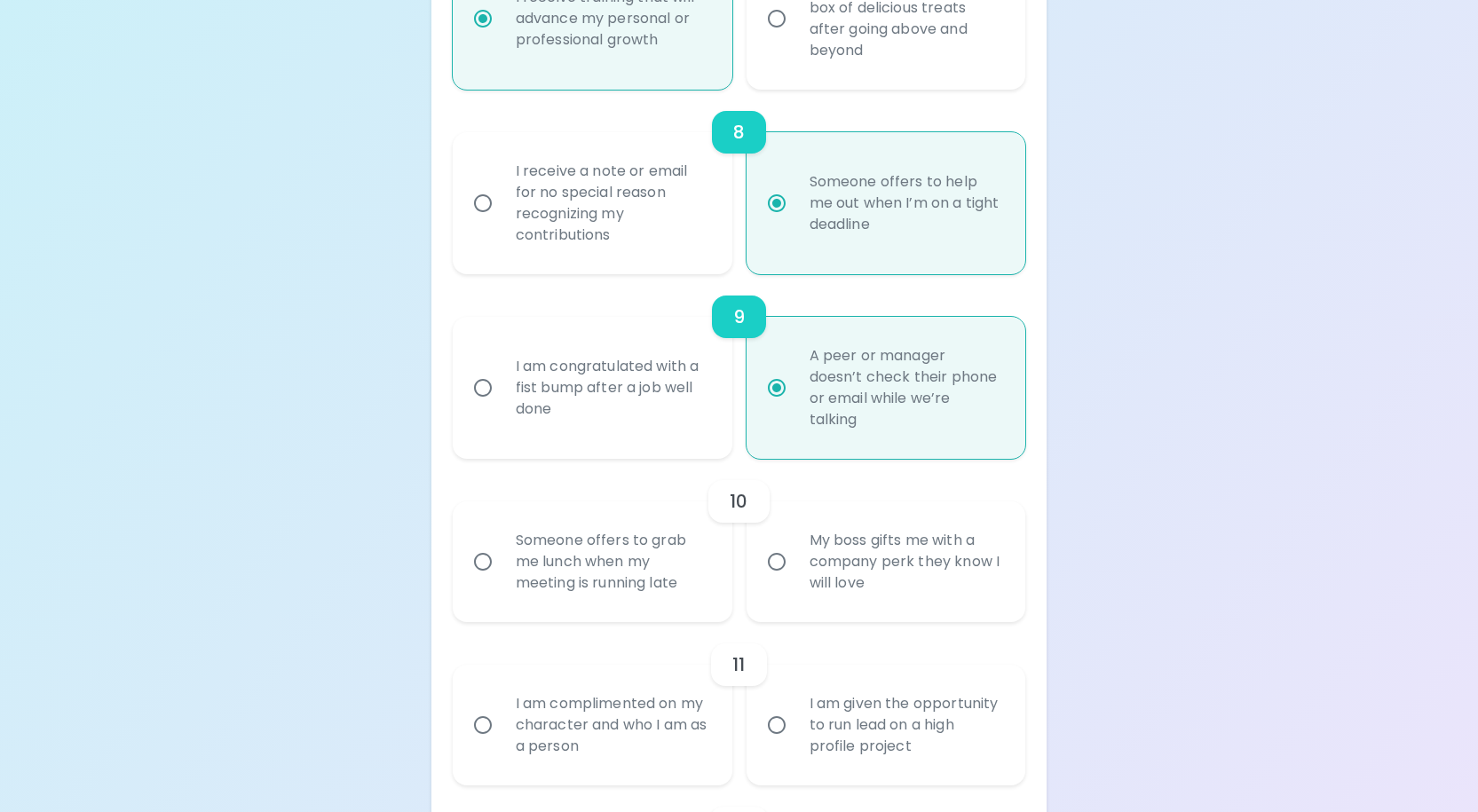
radio input "true"
click at [546, 609] on div "Someone offers to grab me lunch when my meeting is running late" at bounding box center [612, 561] width 221 height 107
click at [501, 580] on input "Someone offers to grab me lunch when my meeting is running late" at bounding box center [482, 561] width 37 height 37
radio input "false"
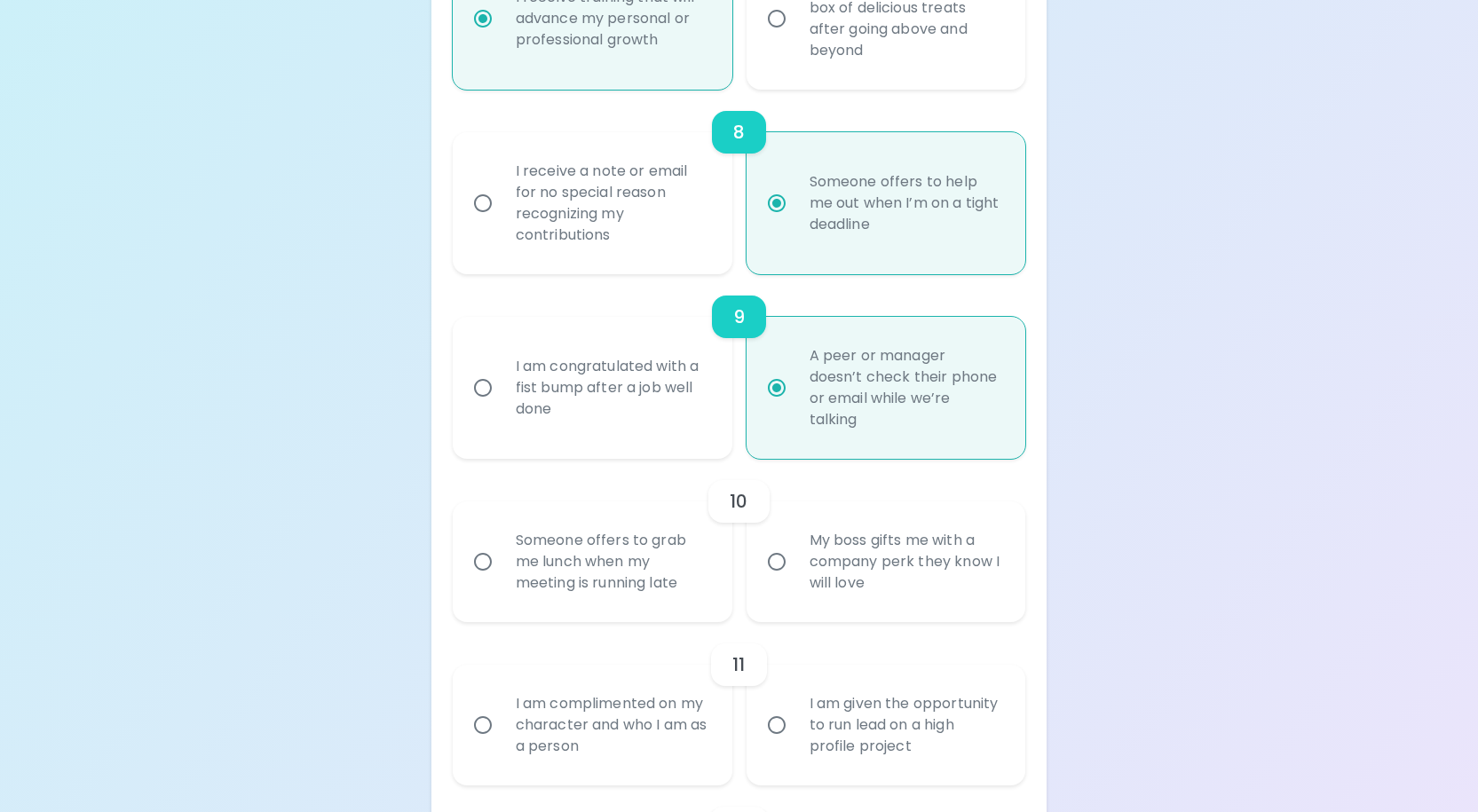
radio input "false"
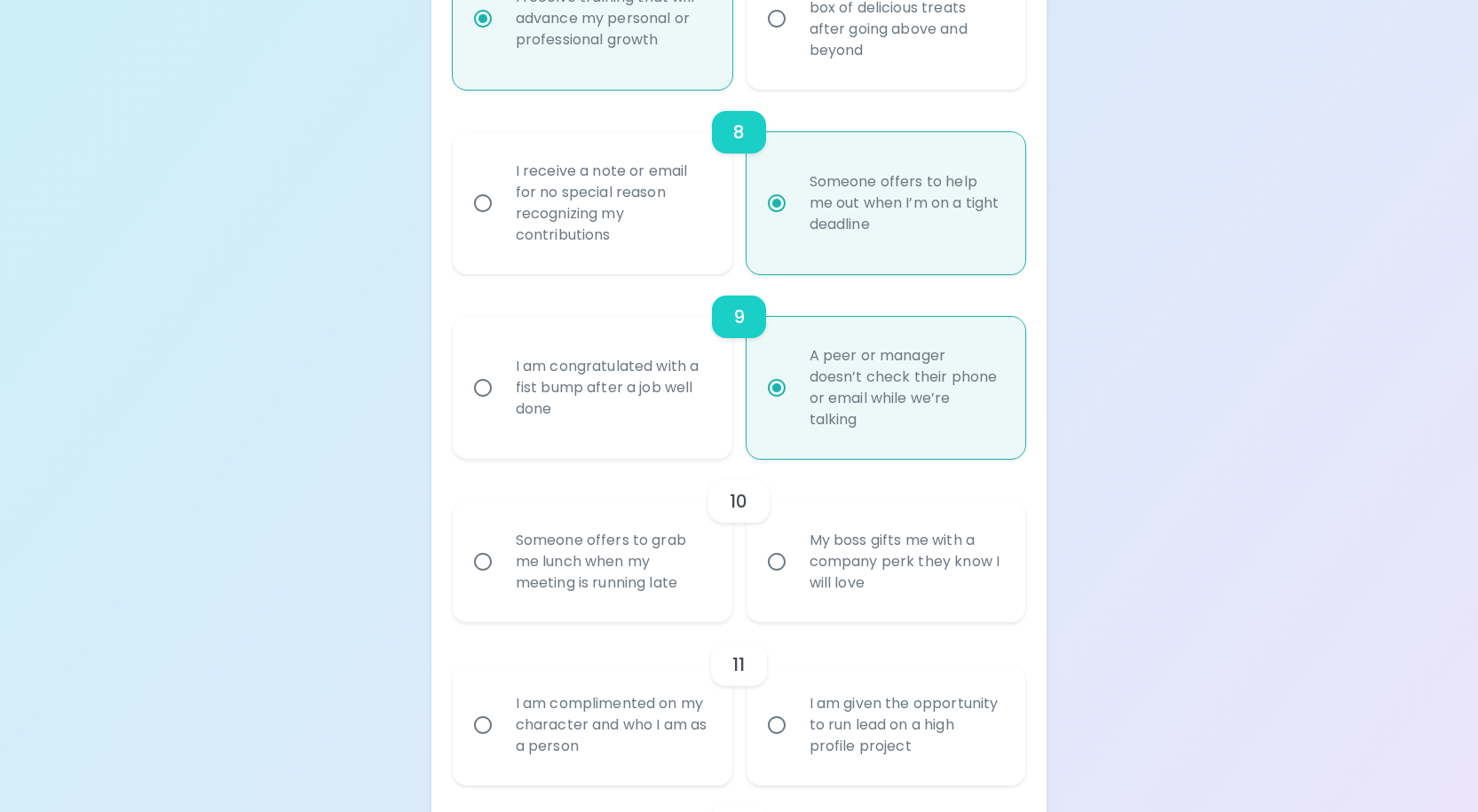
radio input "false"
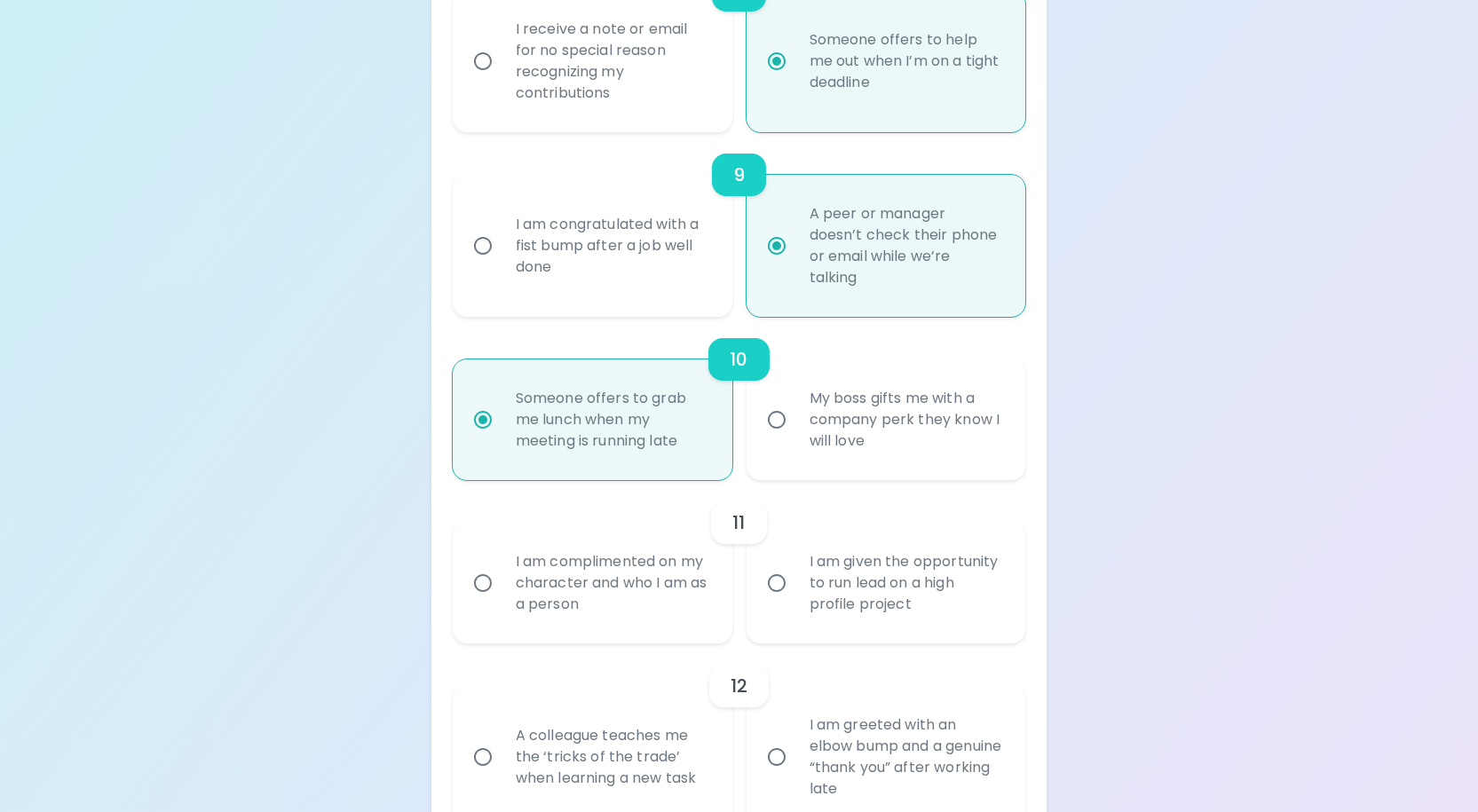
radio input "true"
click at [651, 636] on div "I am complimented on my character and who I am as a person" at bounding box center [612, 583] width 221 height 107
click at [501, 602] on input "I am complimented on my character and who I am as a person" at bounding box center [482, 582] width 37 height 37
radio input "false"
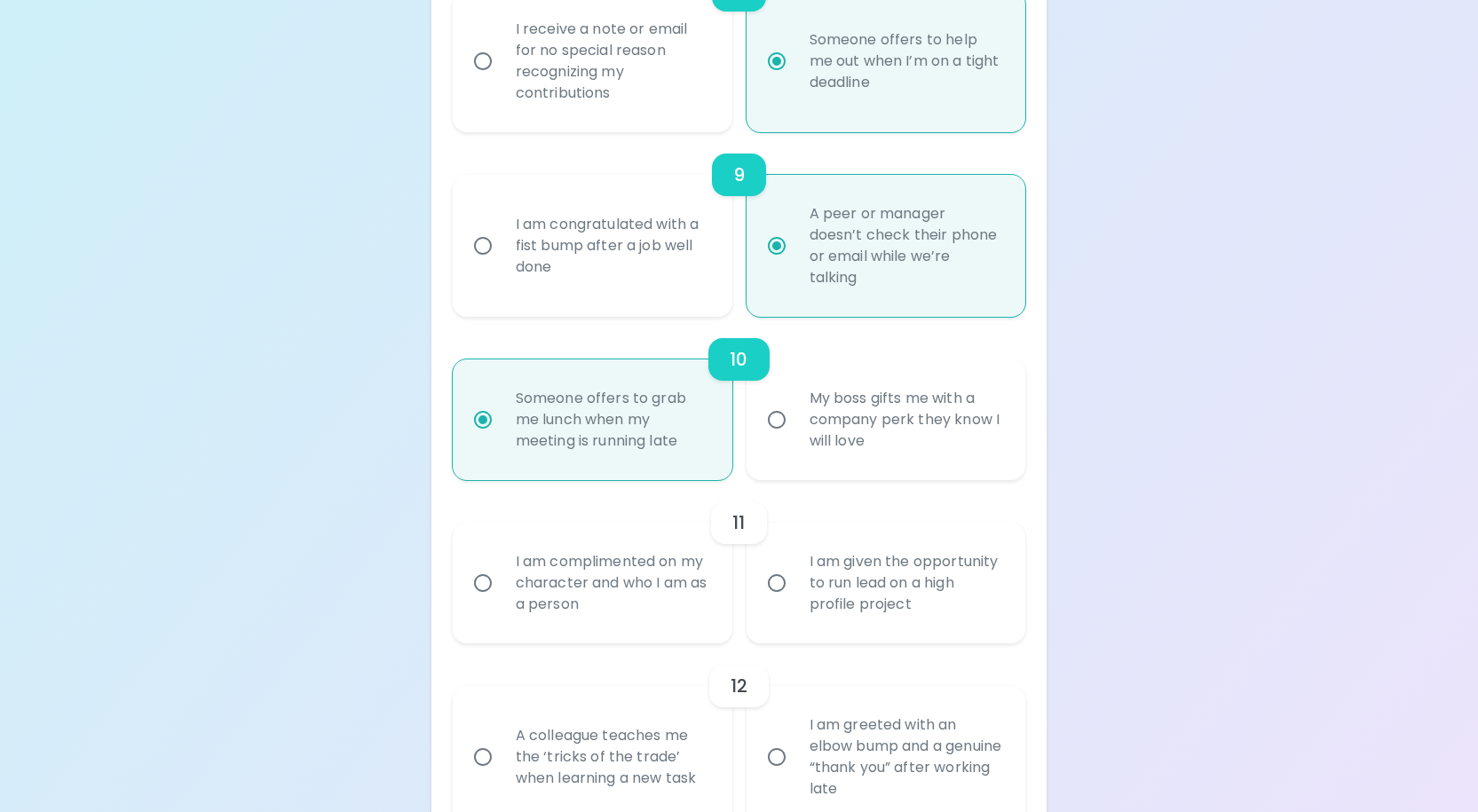
radio input "false"
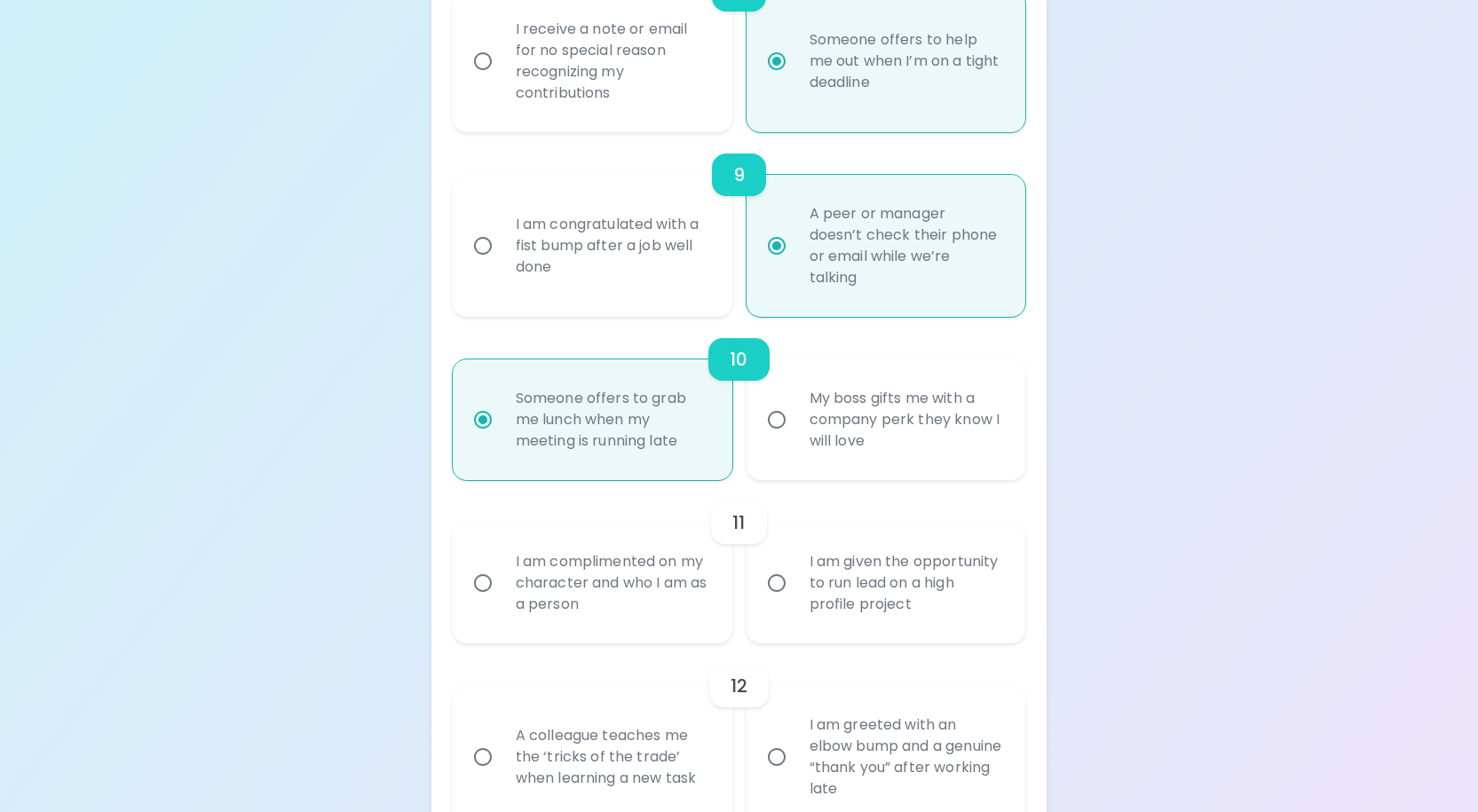
radio input "false"
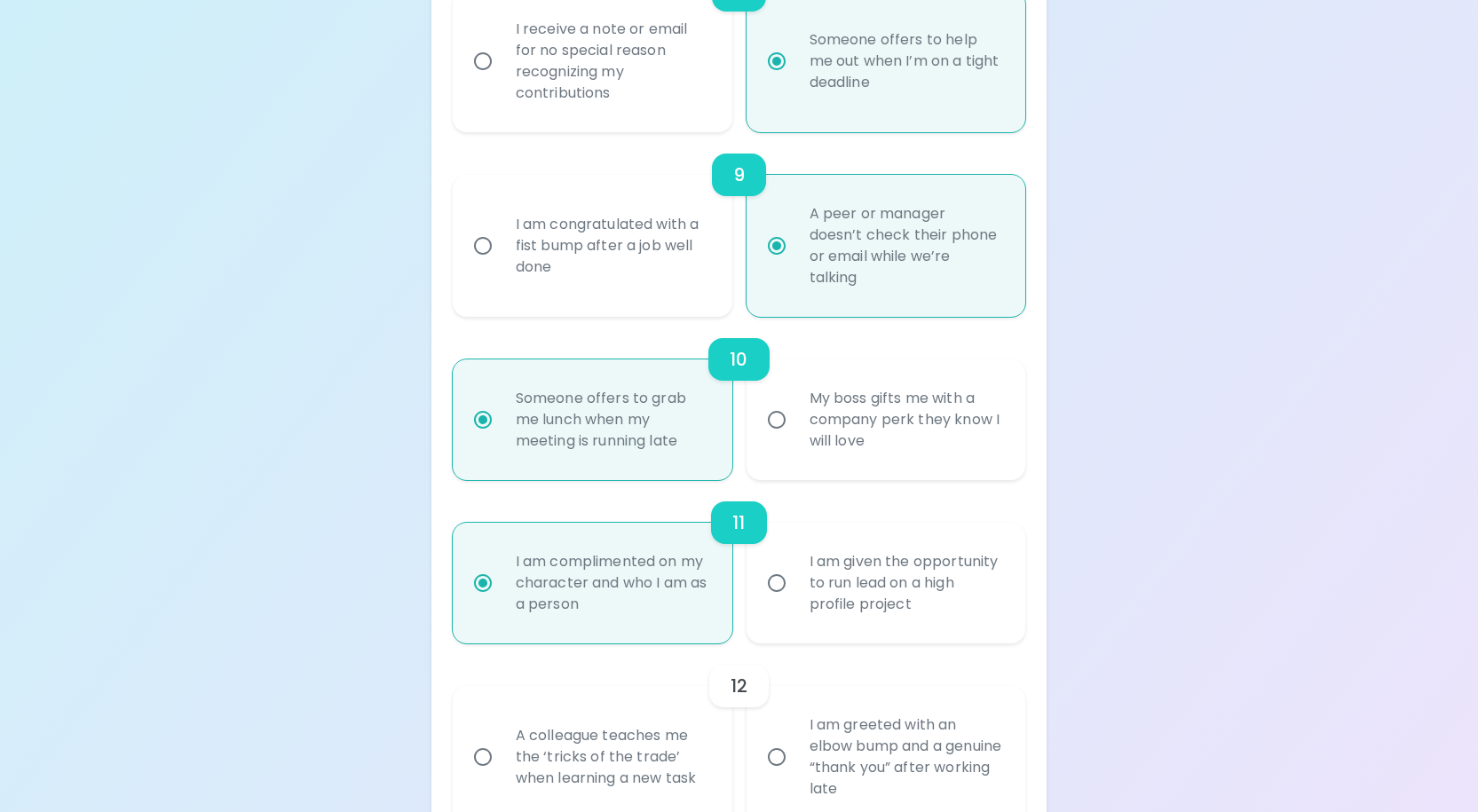
scroll to position [1883, 0]
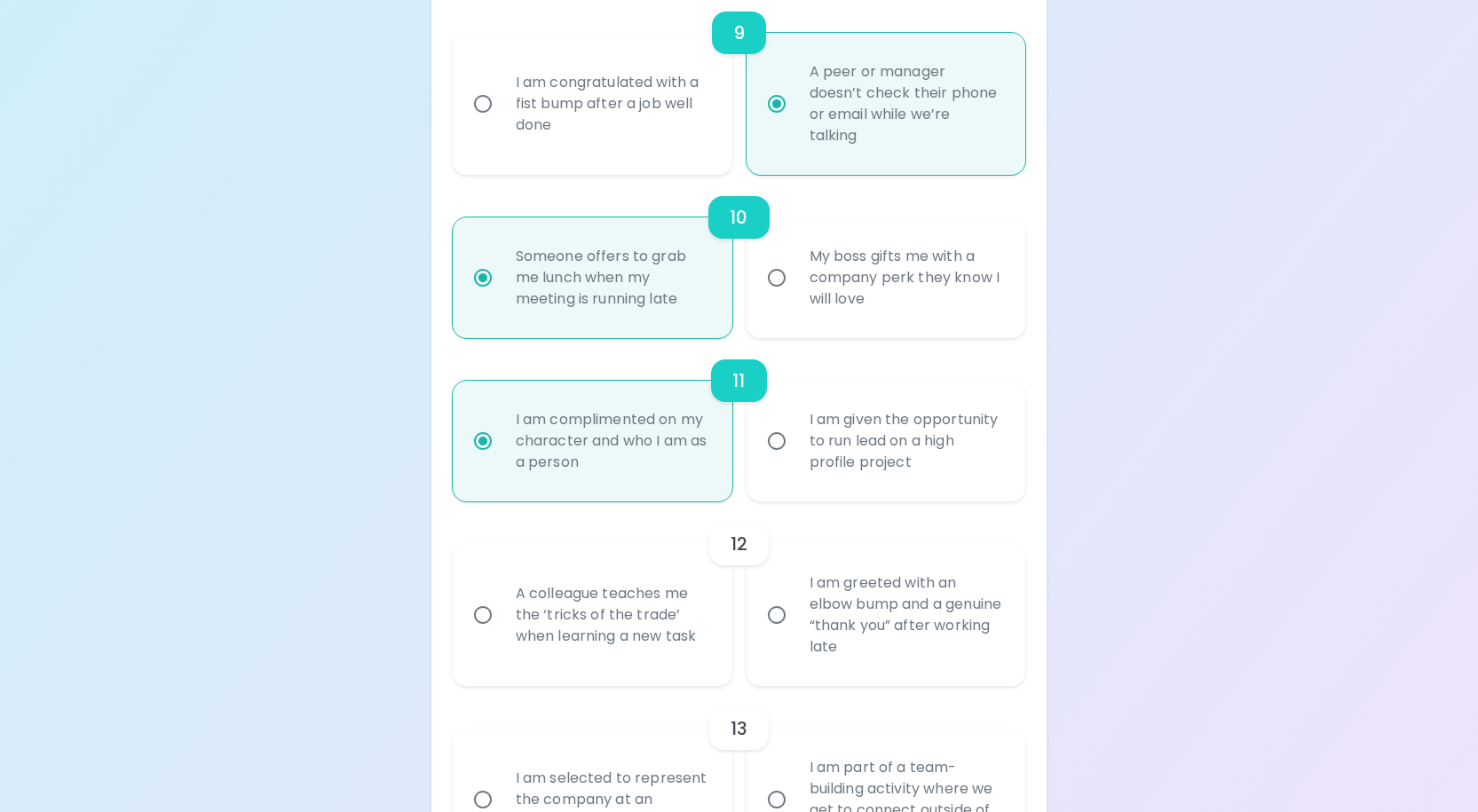
radio input "true"
click at [578, 668] on div "A colleague teaches me the ‘tricks of the trade’ when learning a new task" at bounding box center [612, 614] width 221 height 107
click at [501, 633] on input "A colleague teaches me the ‘tricks of the trade’ when learning a new task" at bounding box center [482, 614] width 37 height 37
radio input "false"
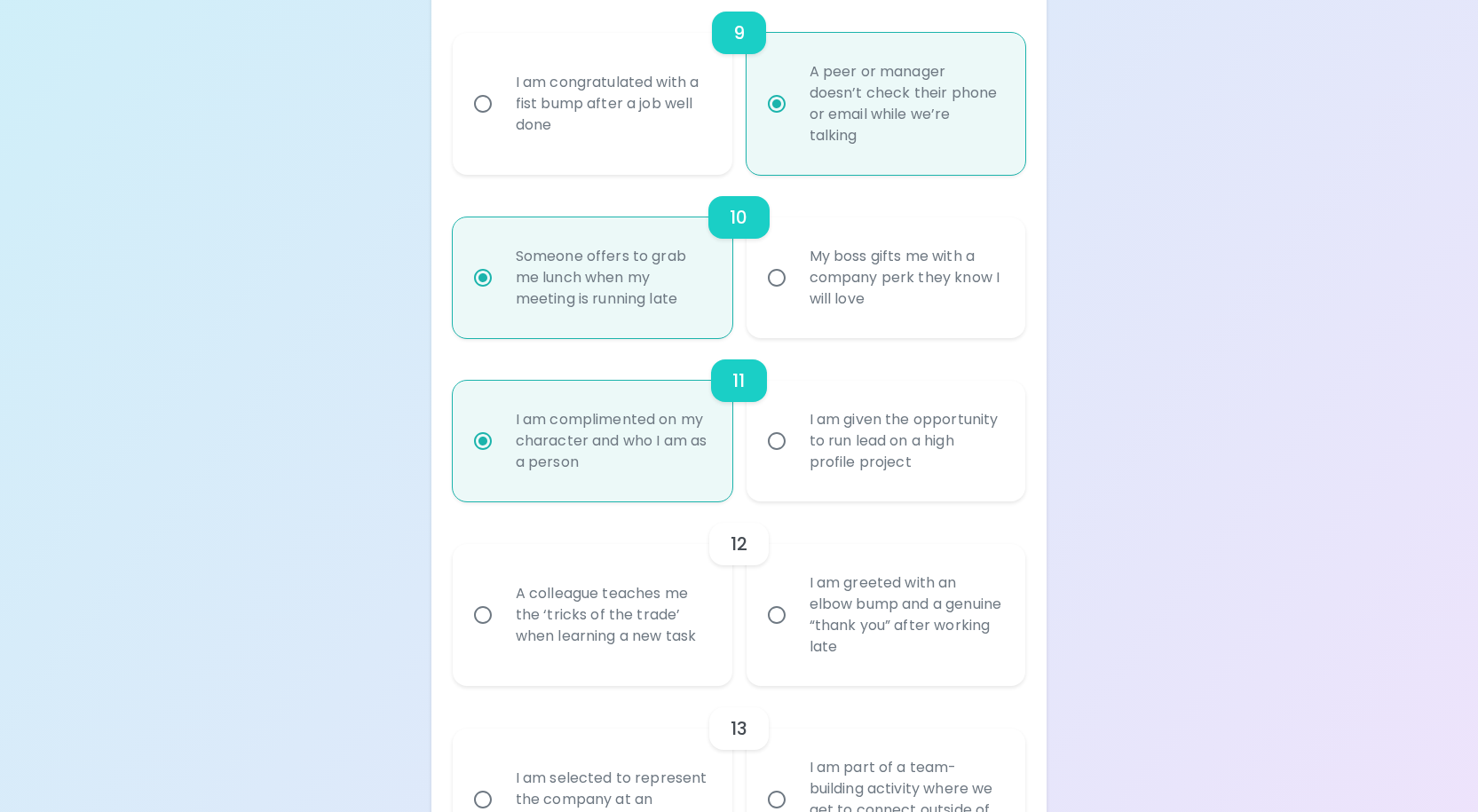
radio input "false"
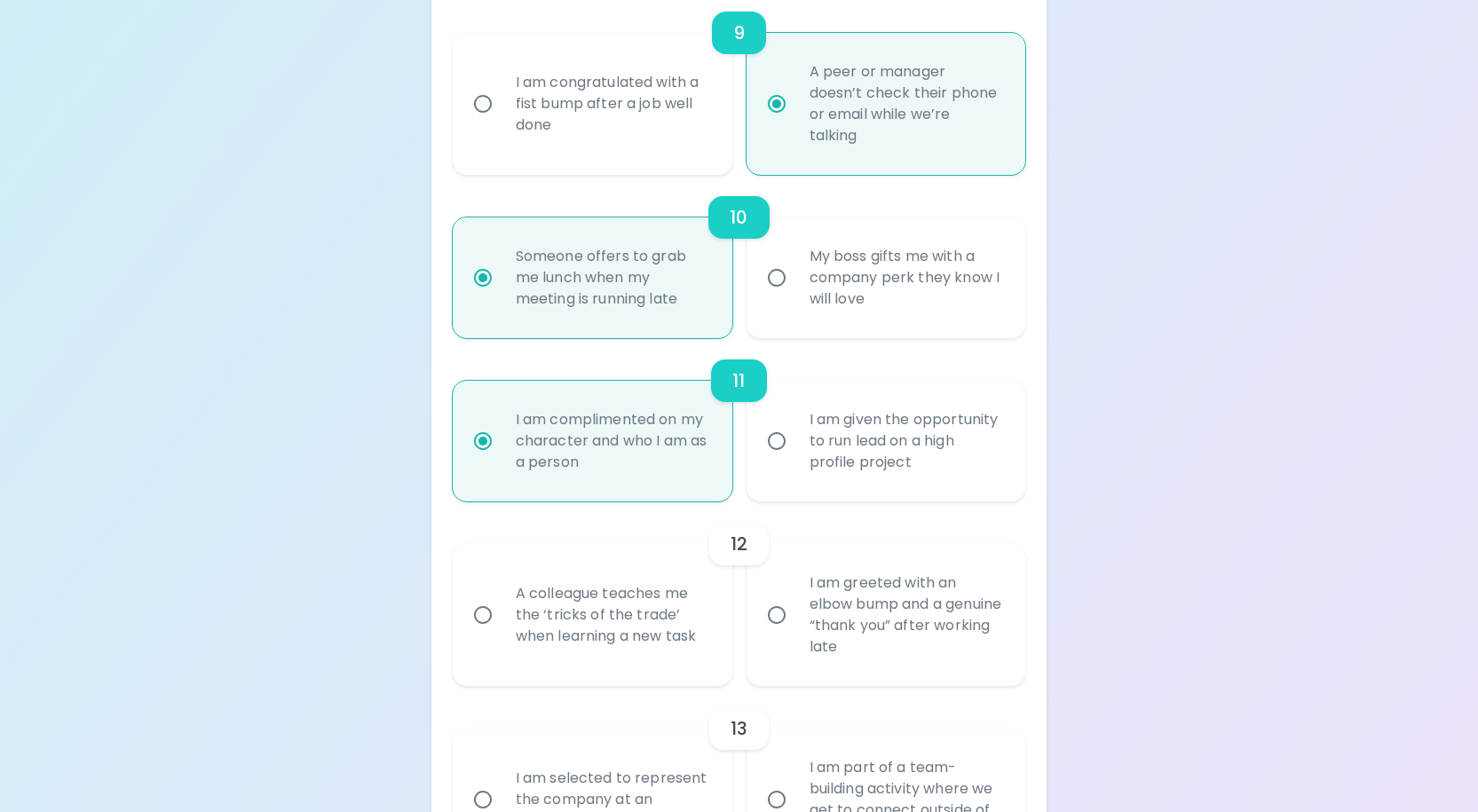
radio input "false"
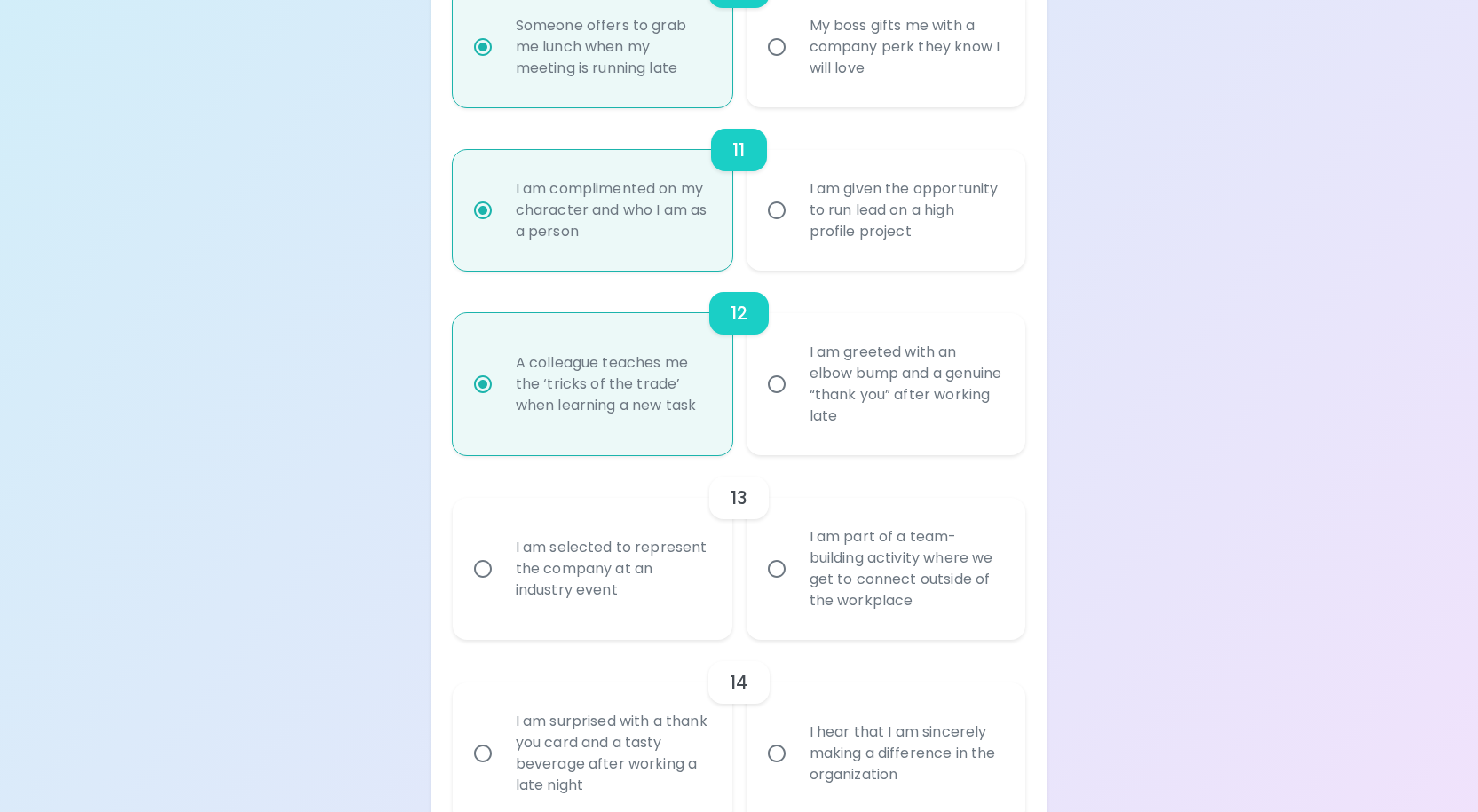
scroll to position [2290, 0]
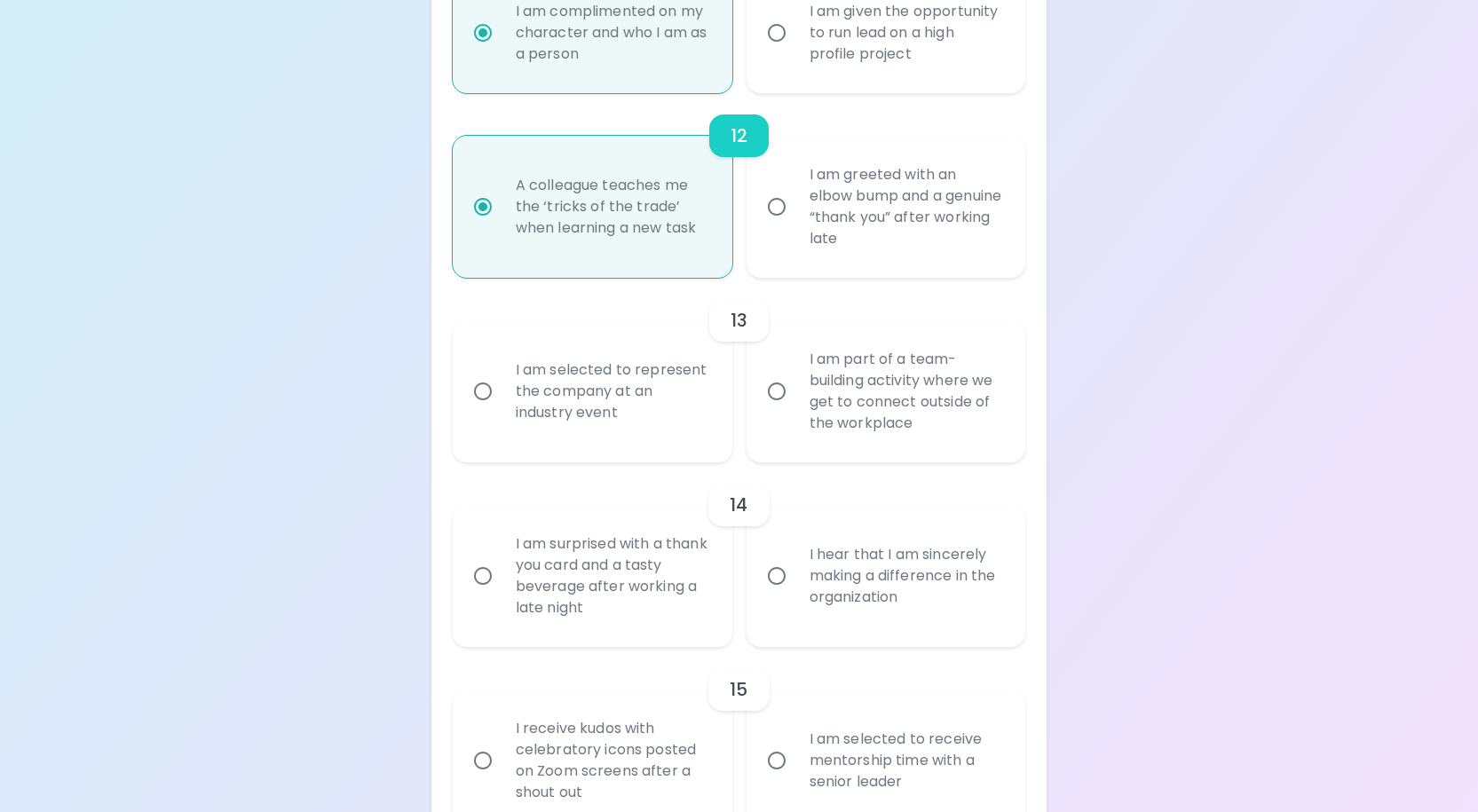
radio input "true"
click at [533, 445] on div "I am selected to represent the company at an industry event" at bounding box center [612, 391] width 221 height 107
click at [501, 410] on input "I am selected to represent the company at an industry event" at bounding box center [482, 391] width 37 height 37
radio input "false"
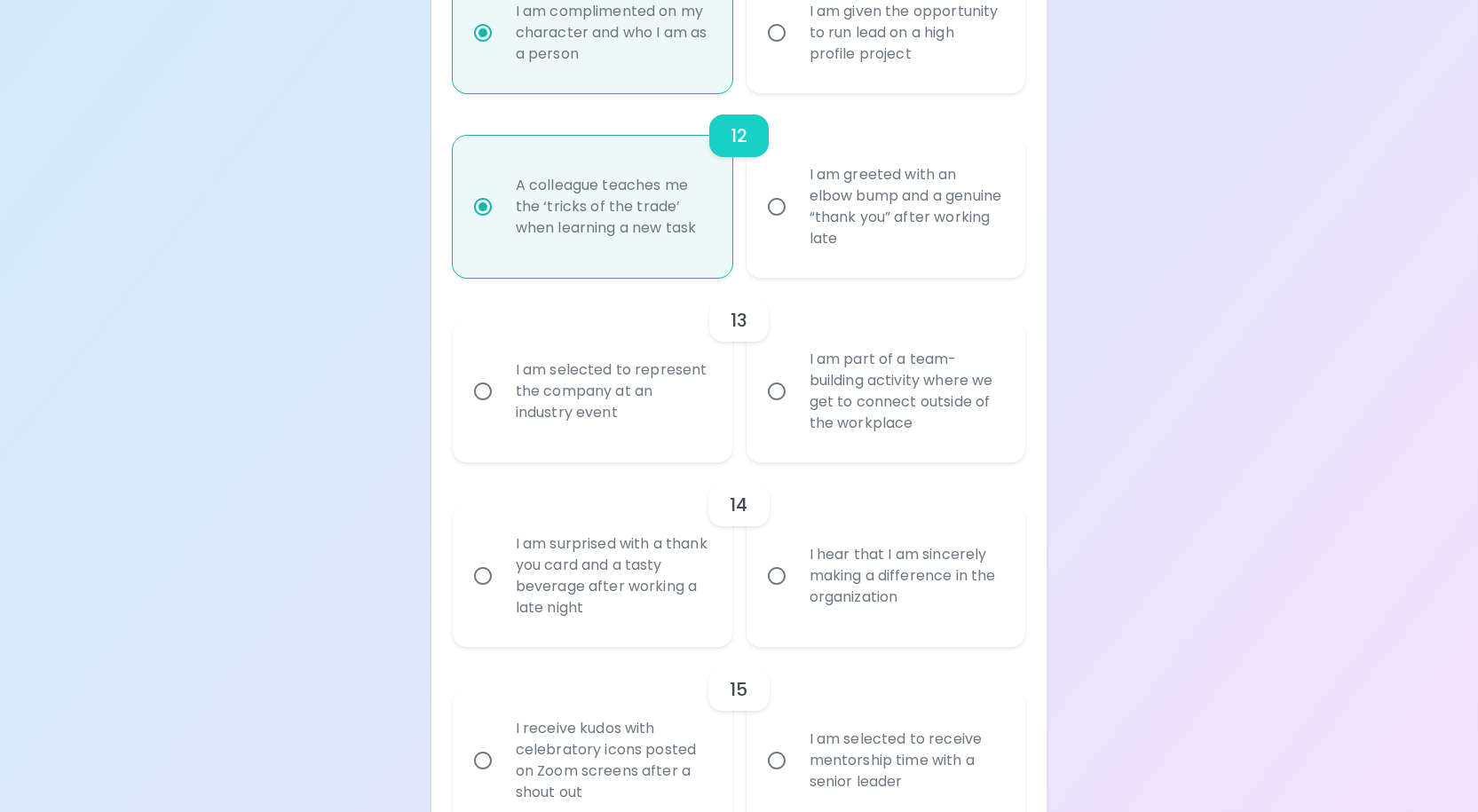
radio input "false"
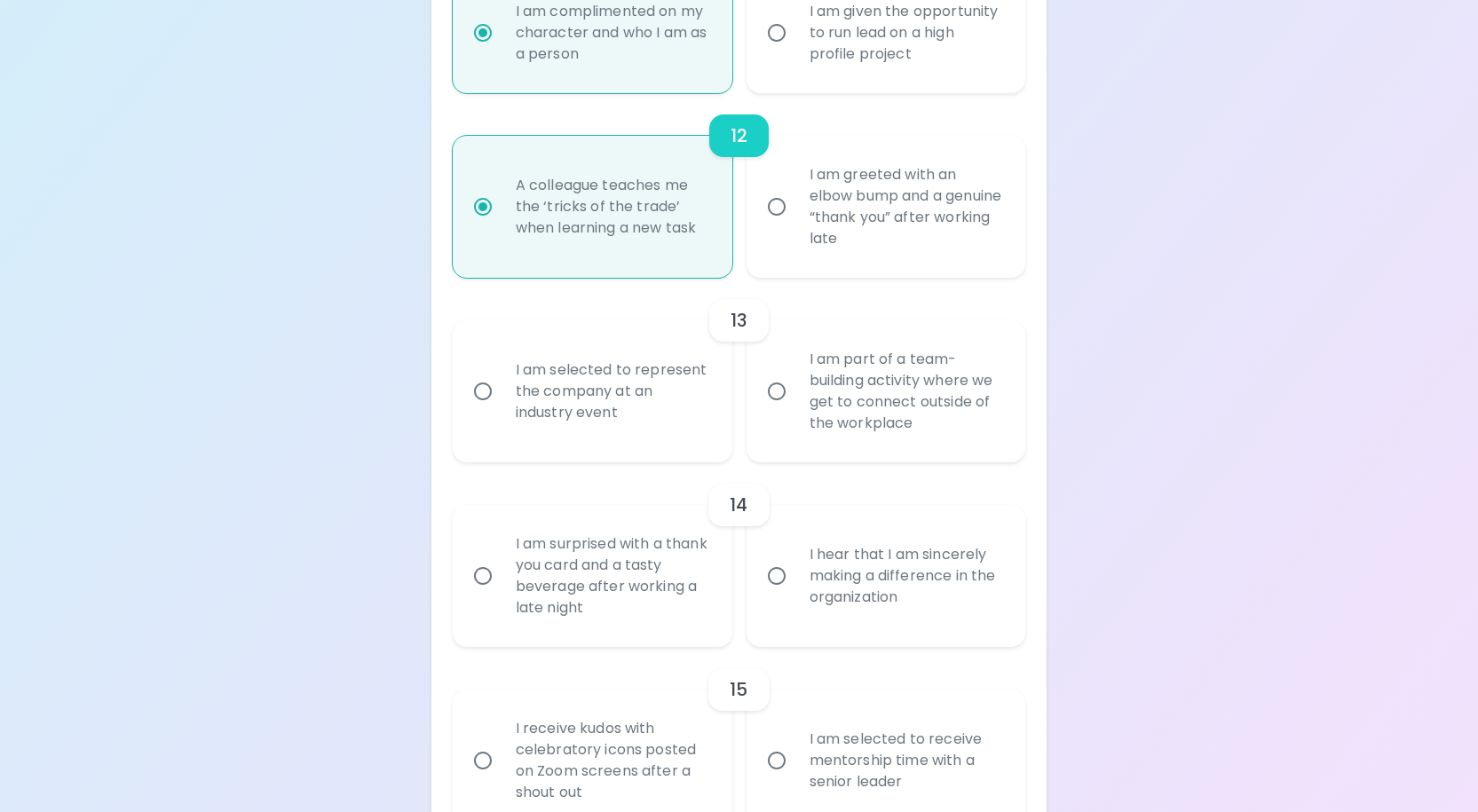
radio input "false"
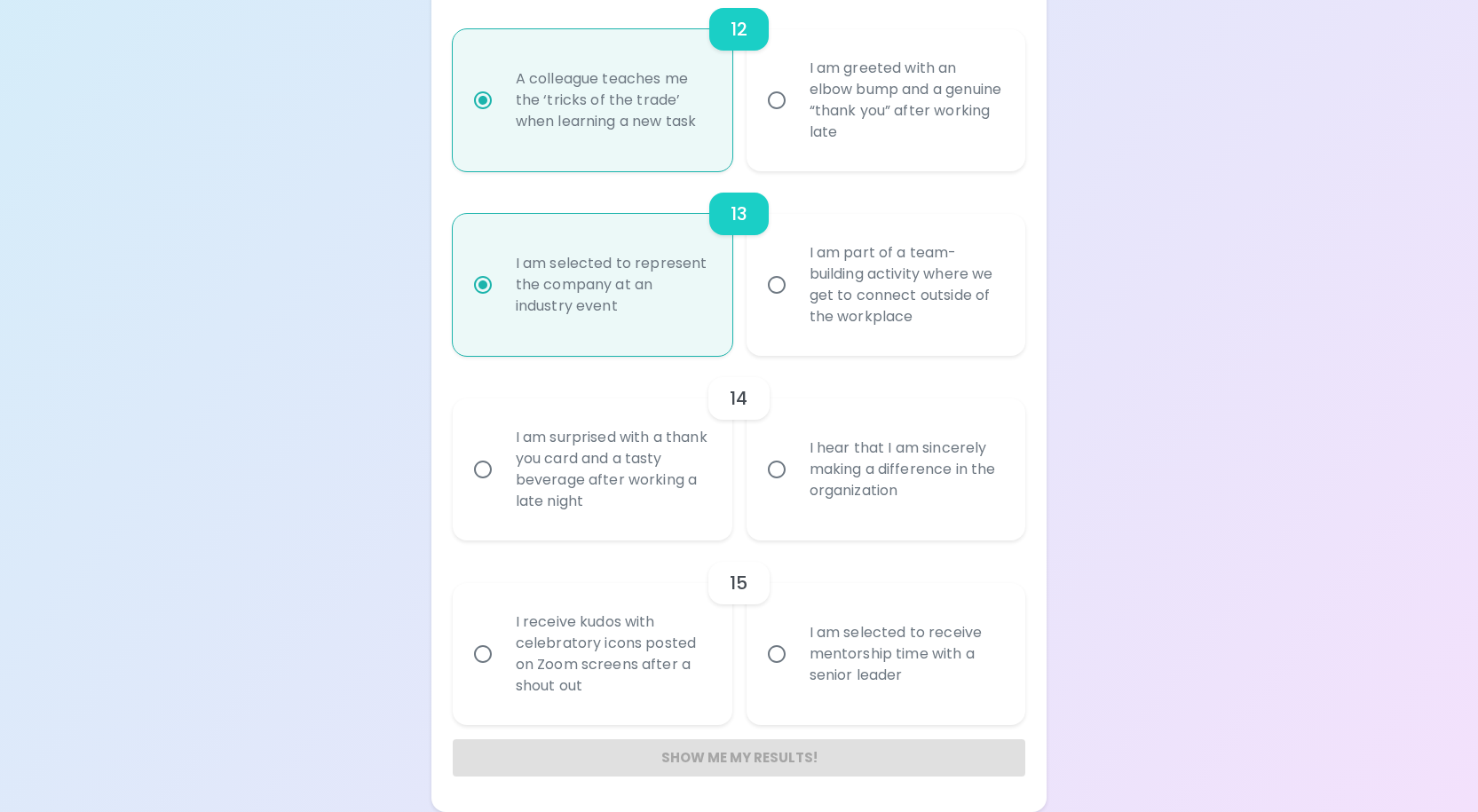
radio input "true"
click at [889, 523] on div "I hear that I am sincerely making a difference in the organization" at bounding box center [906, 469] width 221 height 107
click at [795, 488] on input "I hear that I am sincerely making a difference in the organization" at bounding box center [776, 469] width 37 height 37
radio input "false"
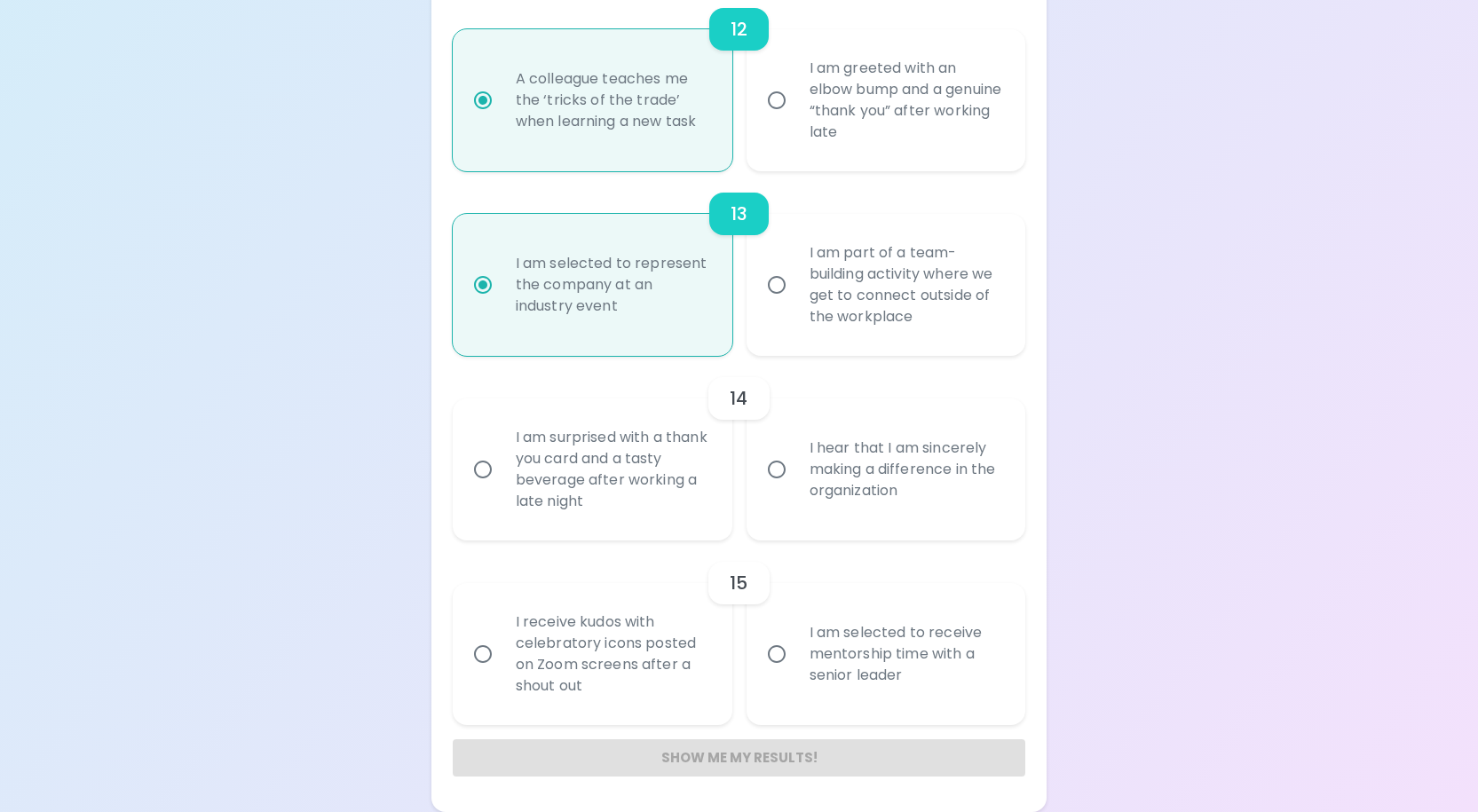
radio input "false"
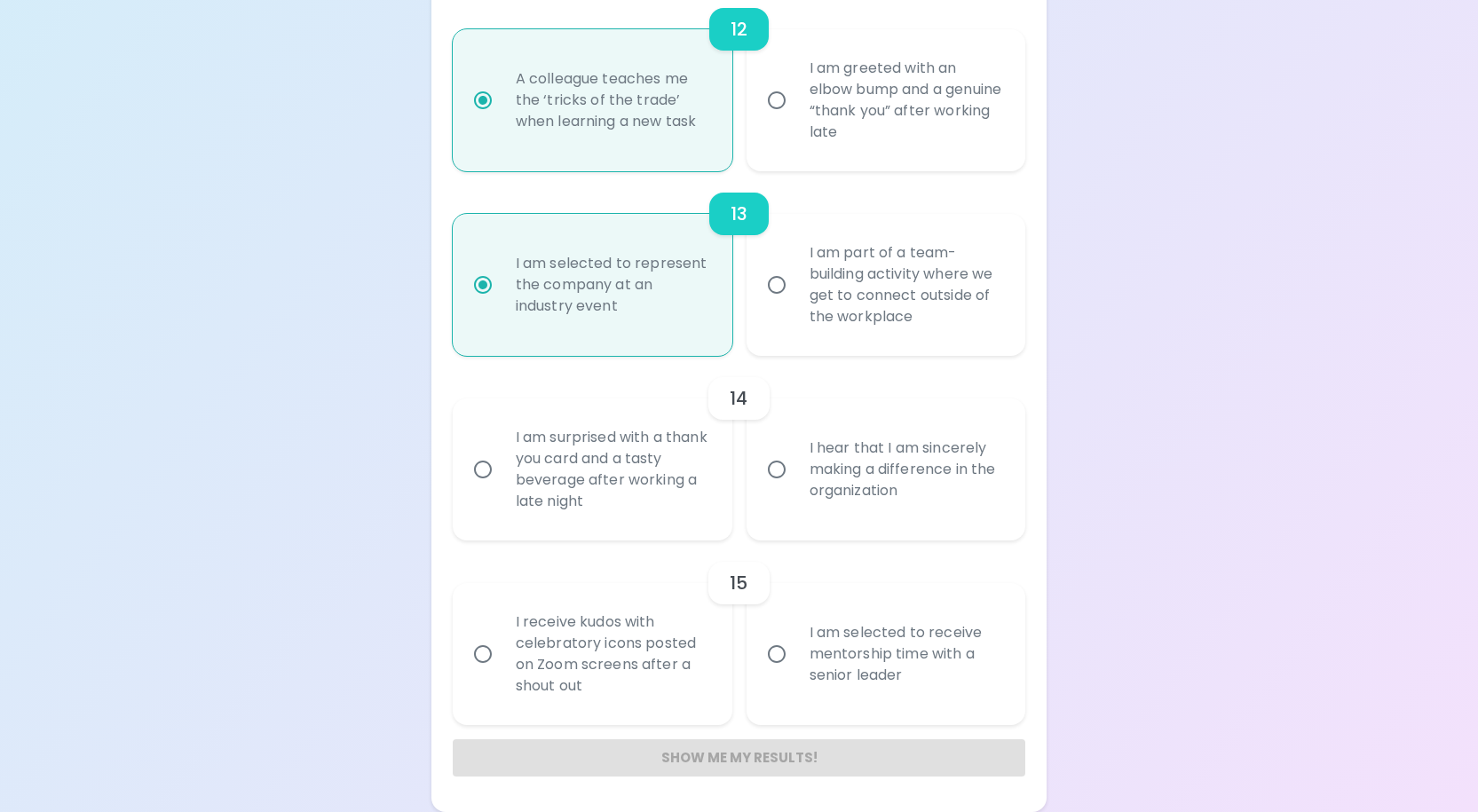
radio input "false"
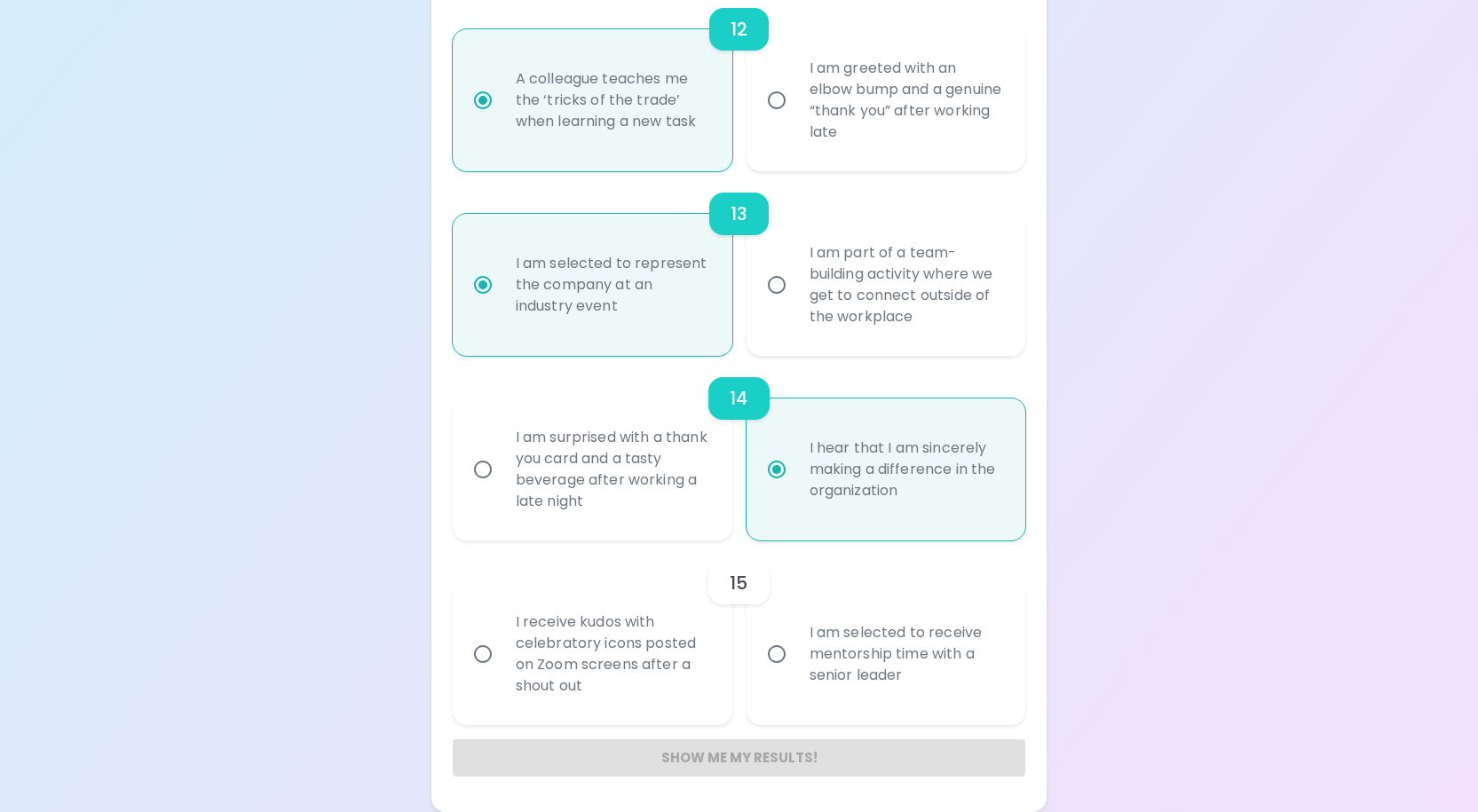
scroll to position [2440, 0]
radio input "true"
click at [606, 678] on div "I receive kudos with celebratory icons posted on Zoom screens after a shout out" at bounding box center [612, 654] width 221 height 128
click at [501, 673] on input "I receive kudos with celebratory icons posted on Zoom screens after a shout out" at bounding box center [482, 653] width 37 height 37
radio input "false"
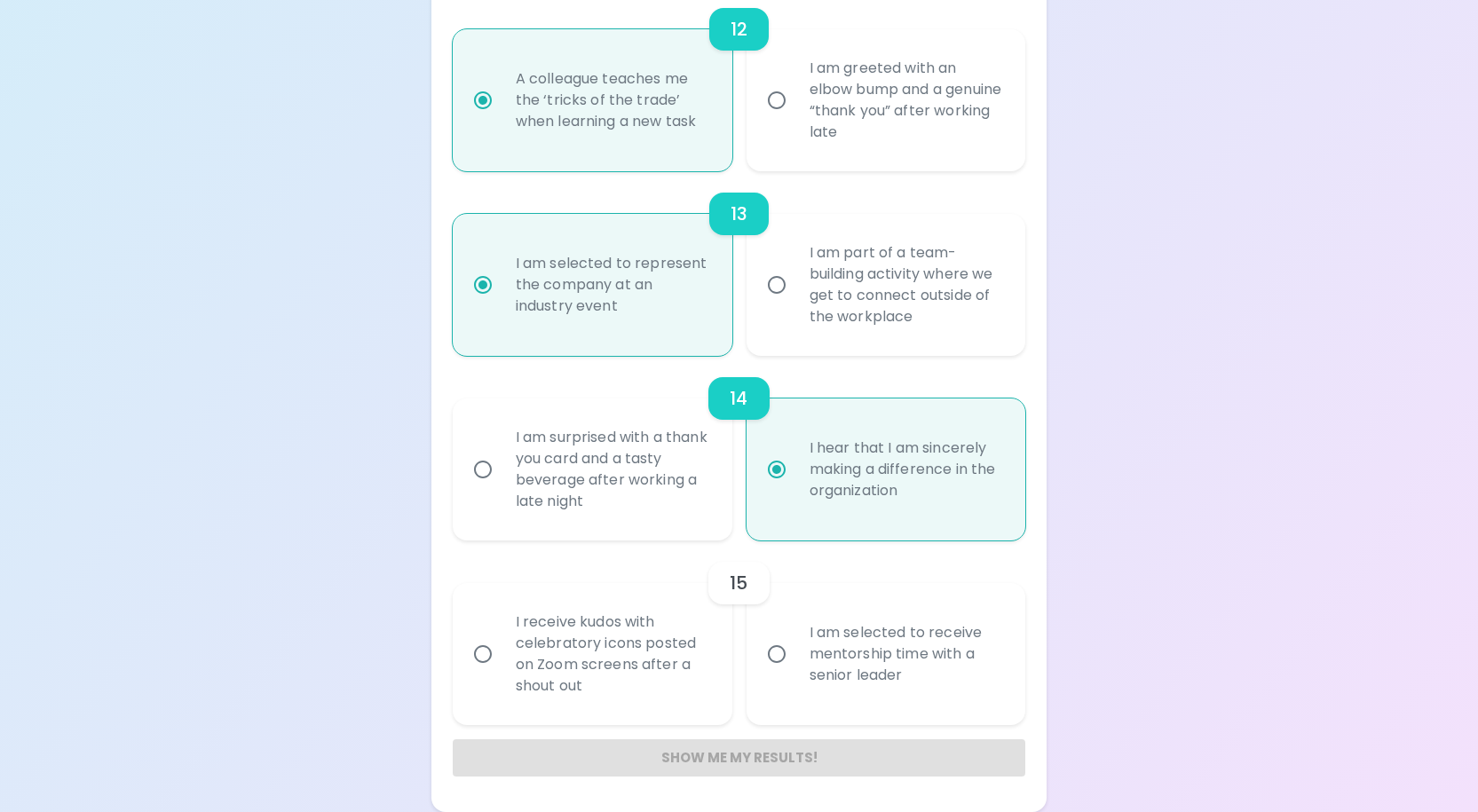
radio input "false"
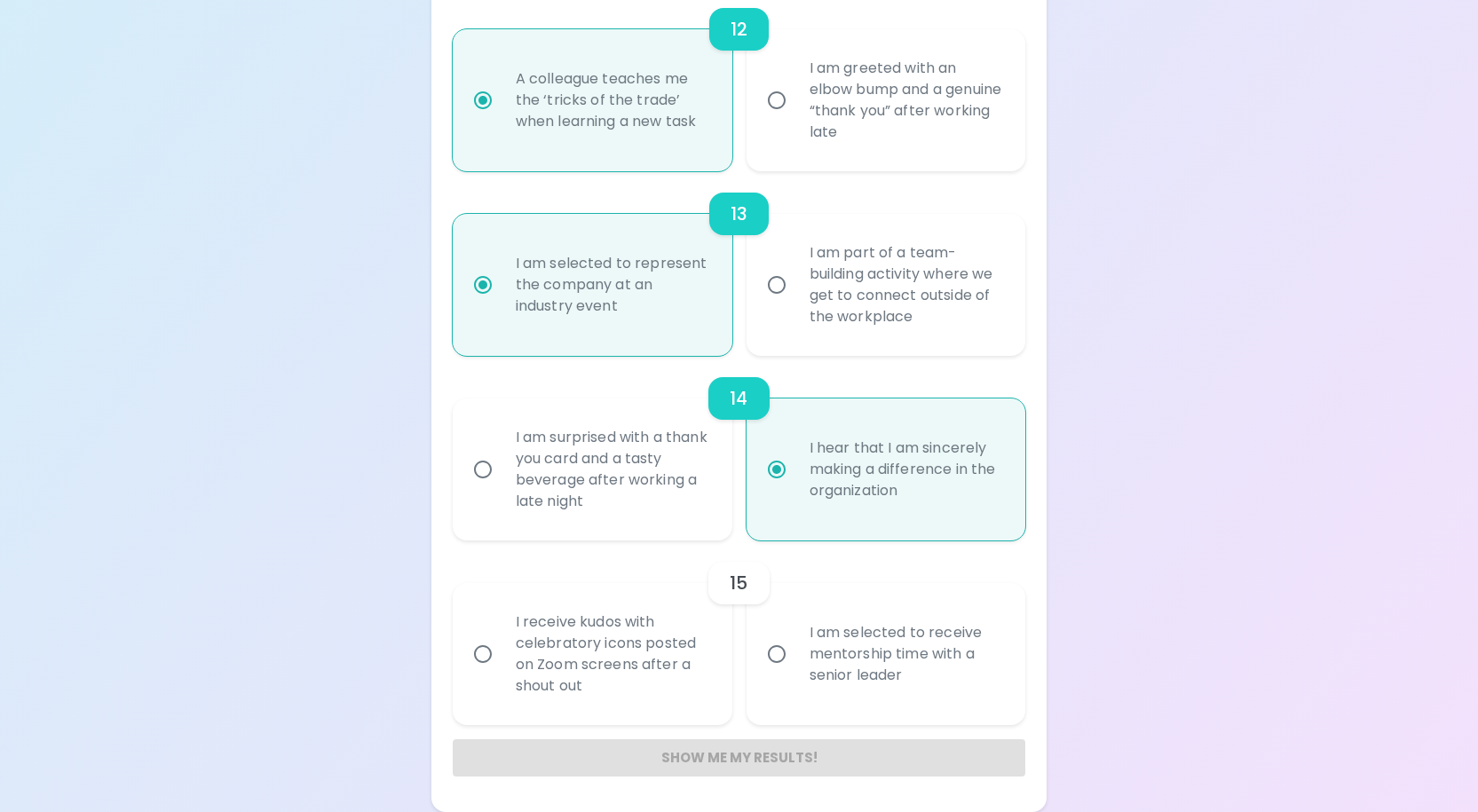
radio input "false"
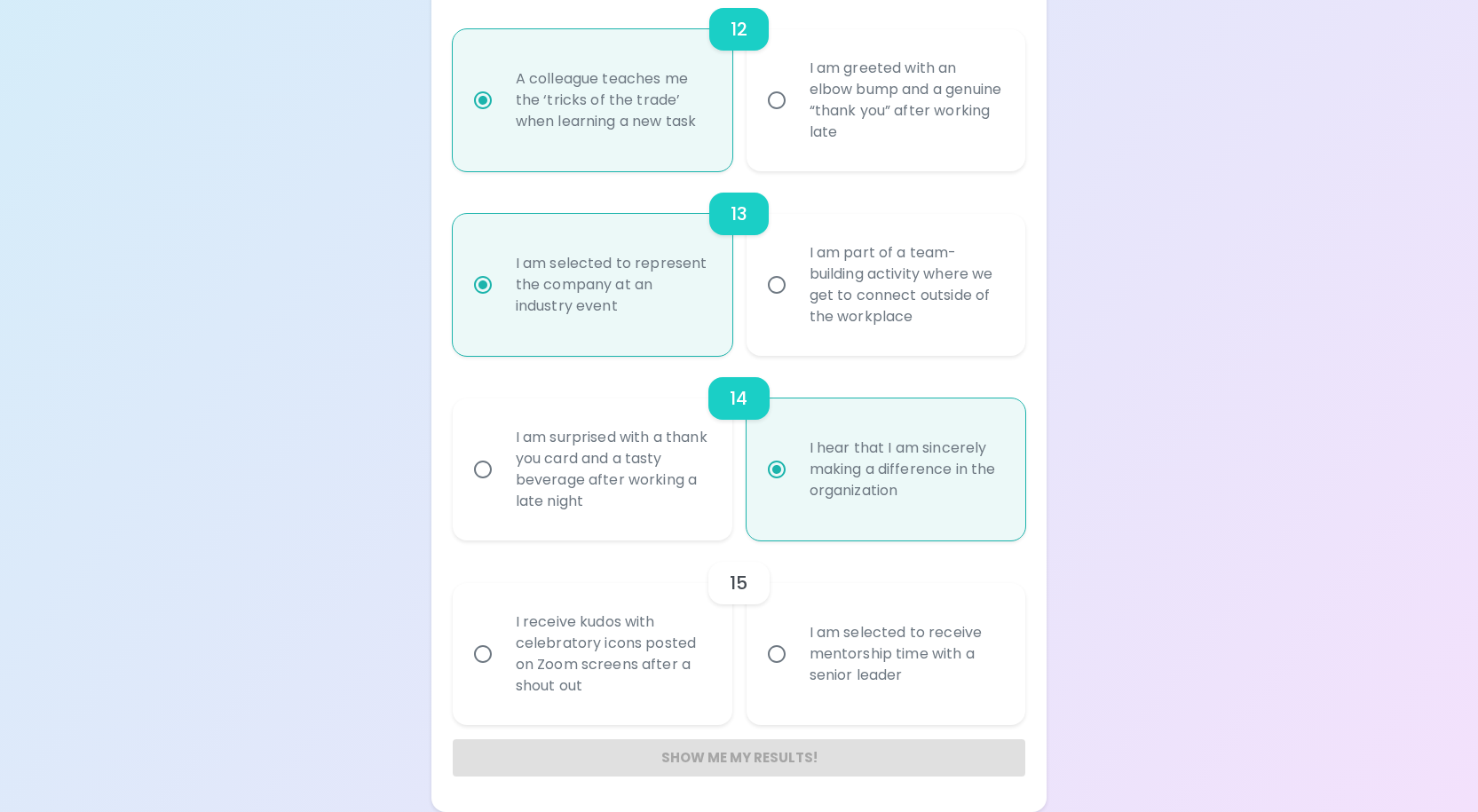
radio input "false"
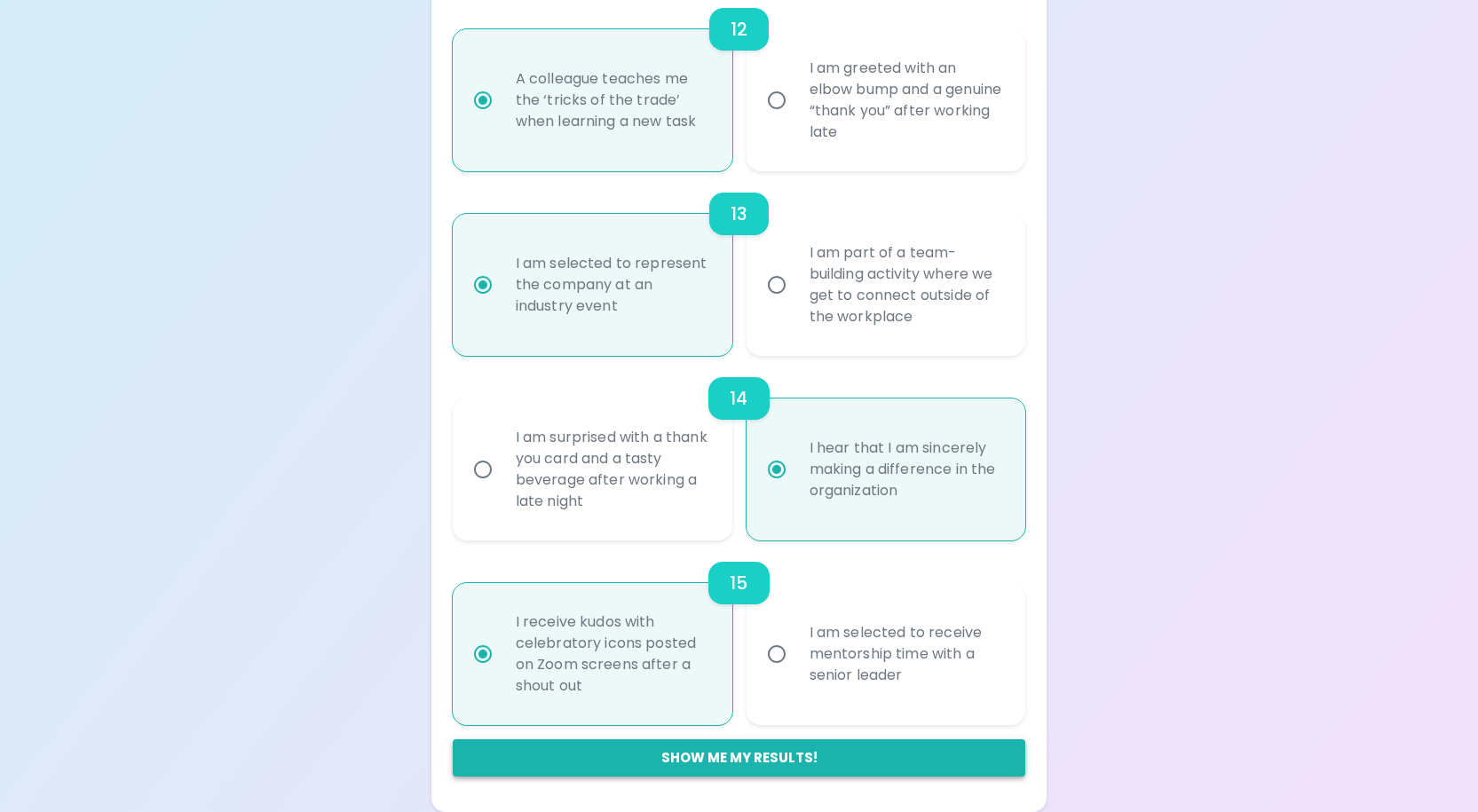
radio input "true"
click at [700, 749] on button "Show me my results!" at bounding box center [739, 757] width 573 height 37
radio input "false"
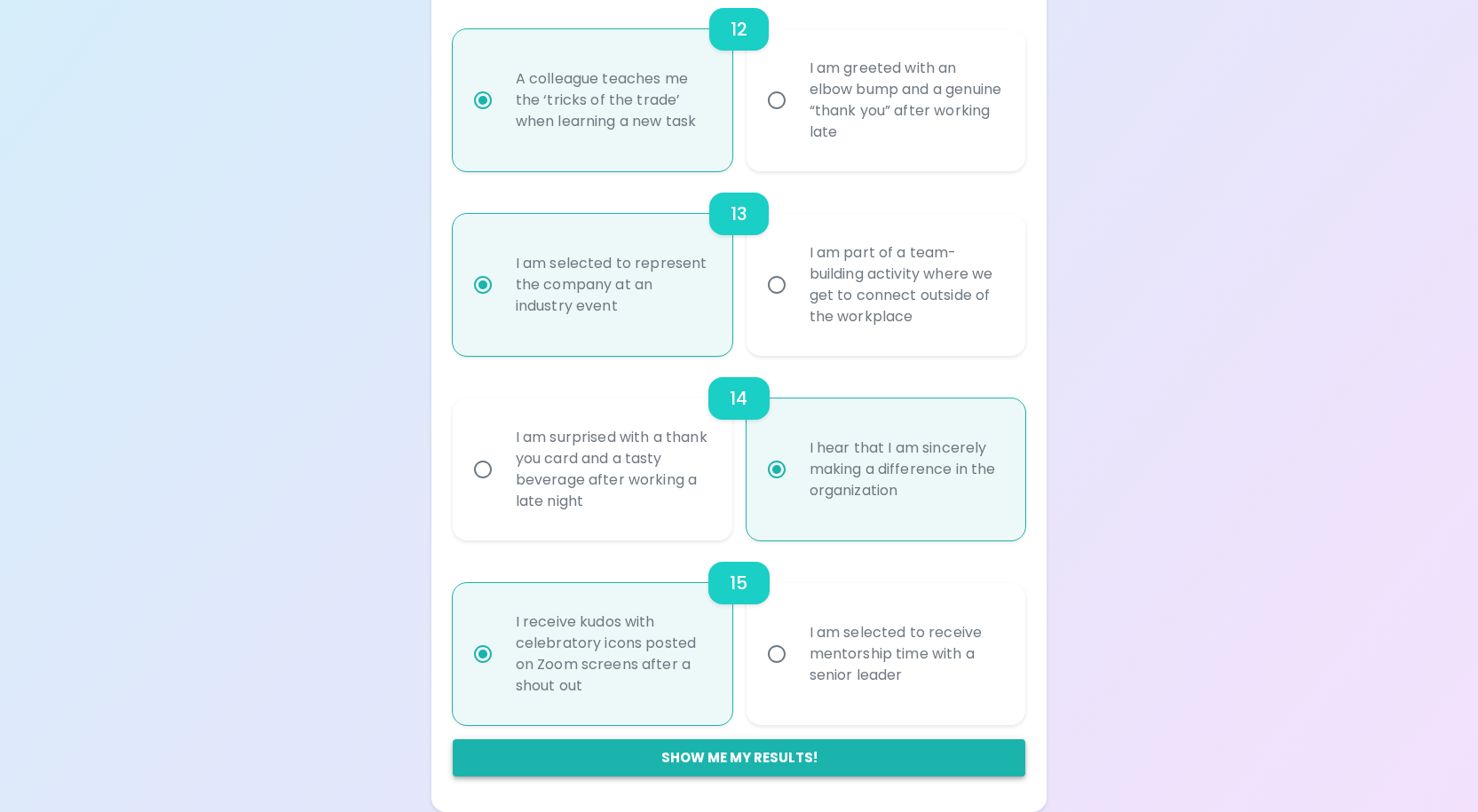
radio input "false"
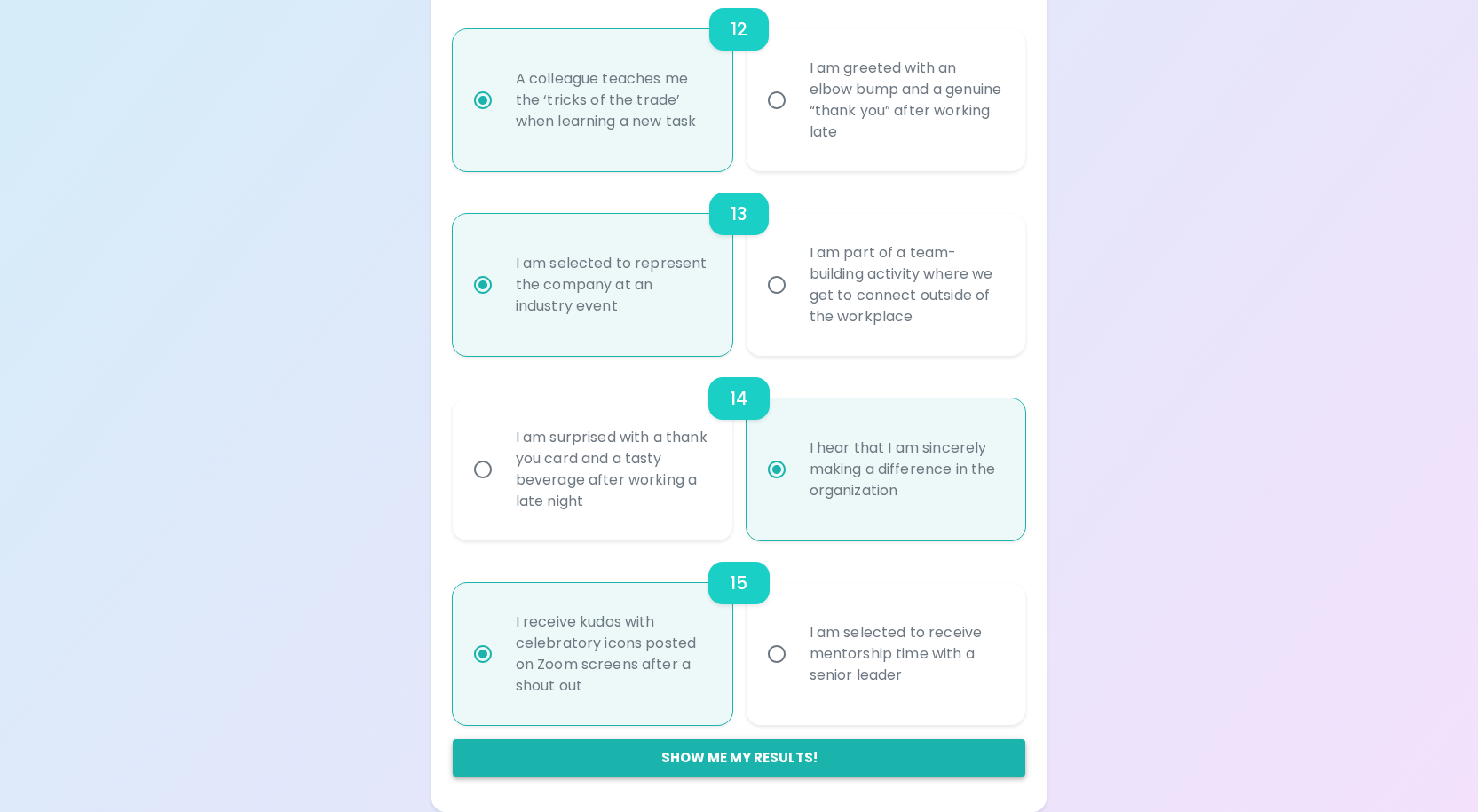
radio input "false"
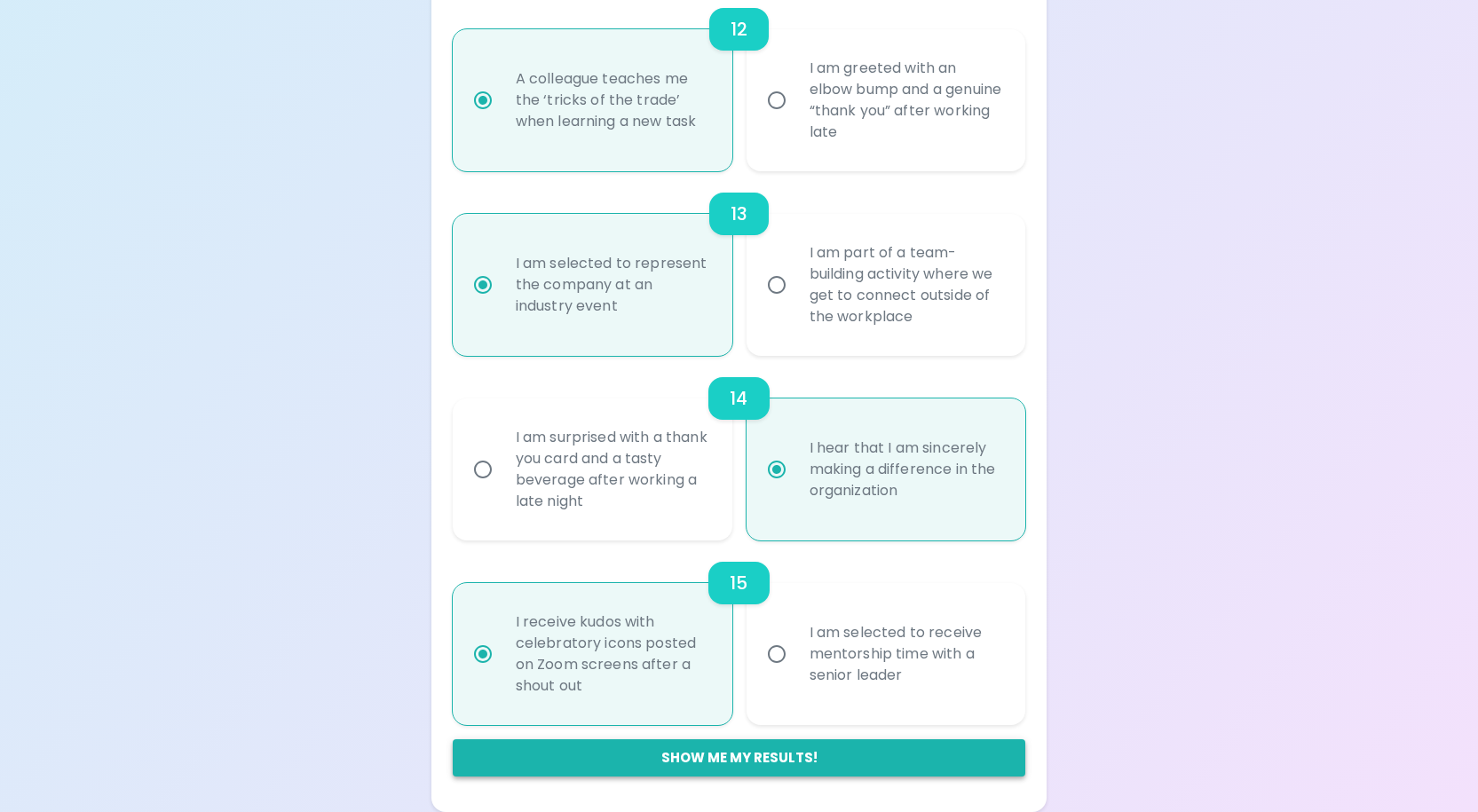
radio input "false"
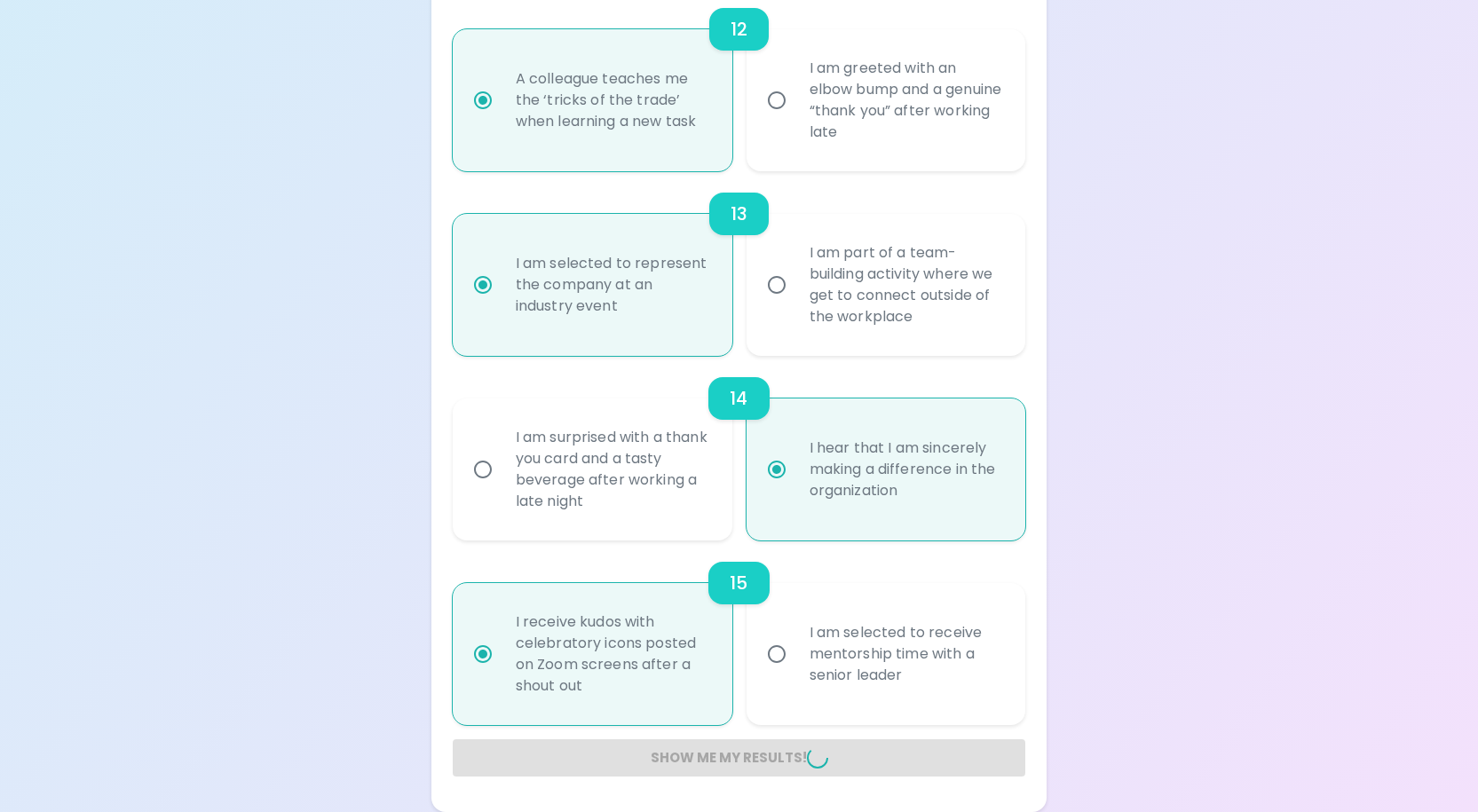
radio input "false"
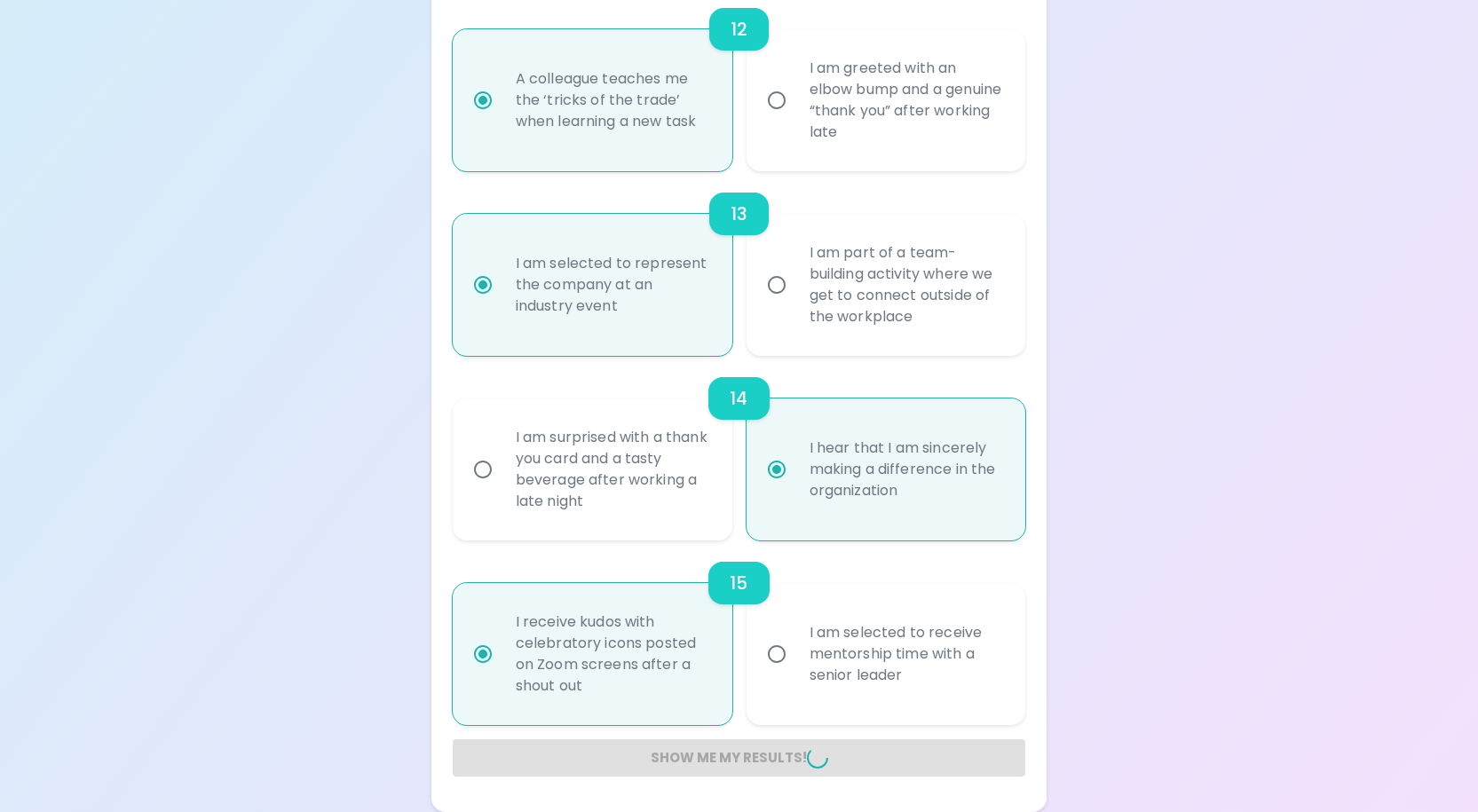
radio input "false"
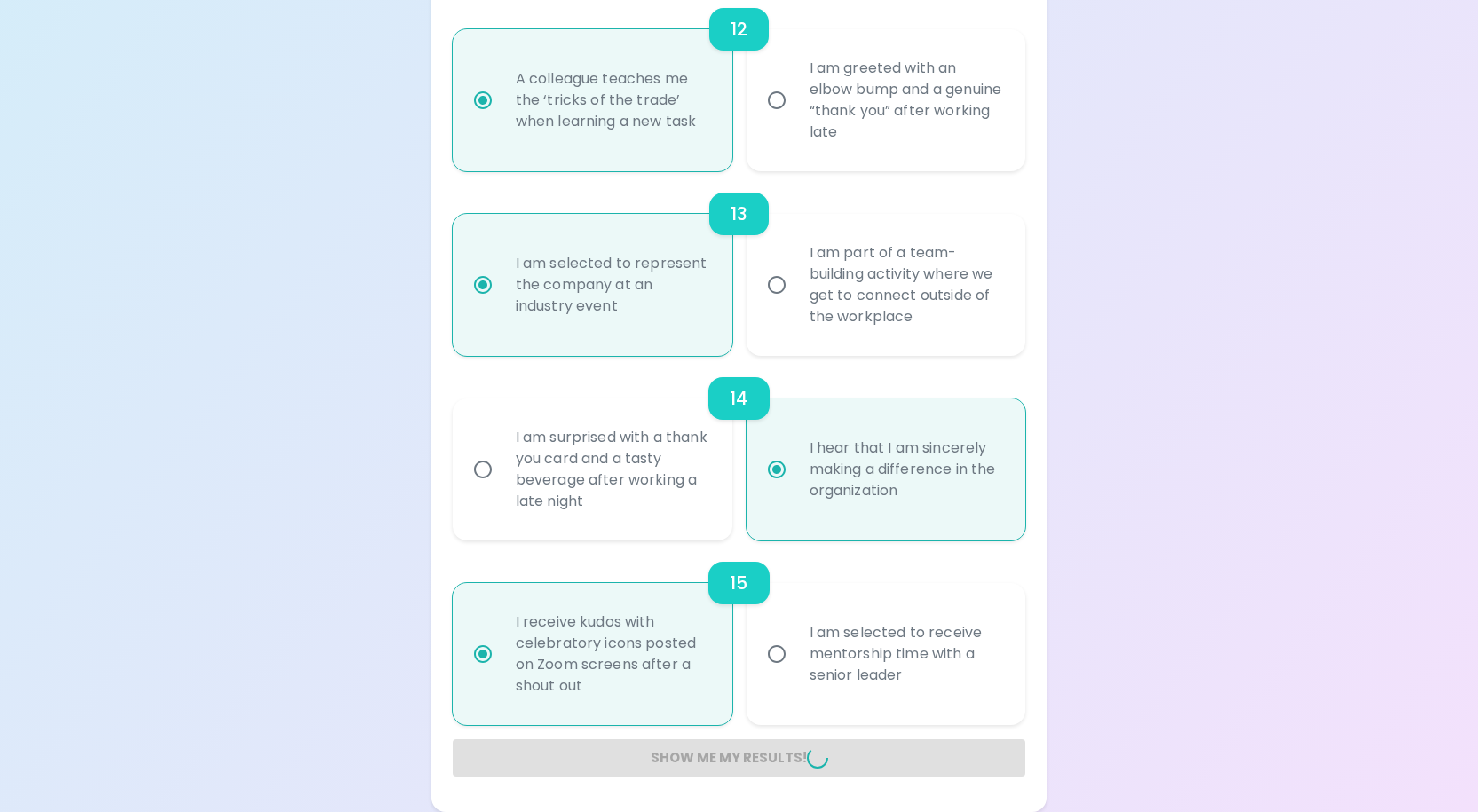
radio input "false"
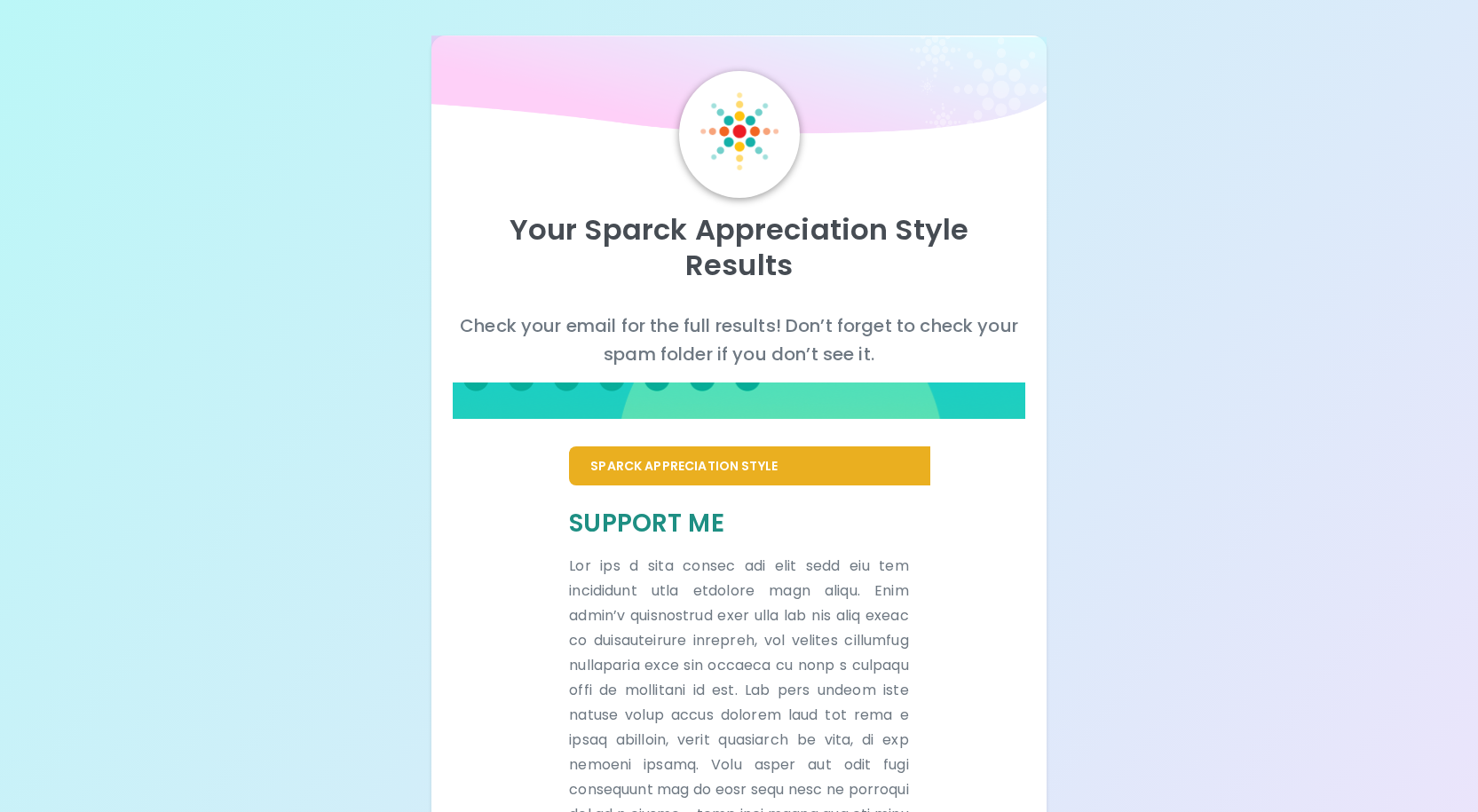
scroll to position [480, 0]
